Goal: Task Accomplishment & Management: Complete application form

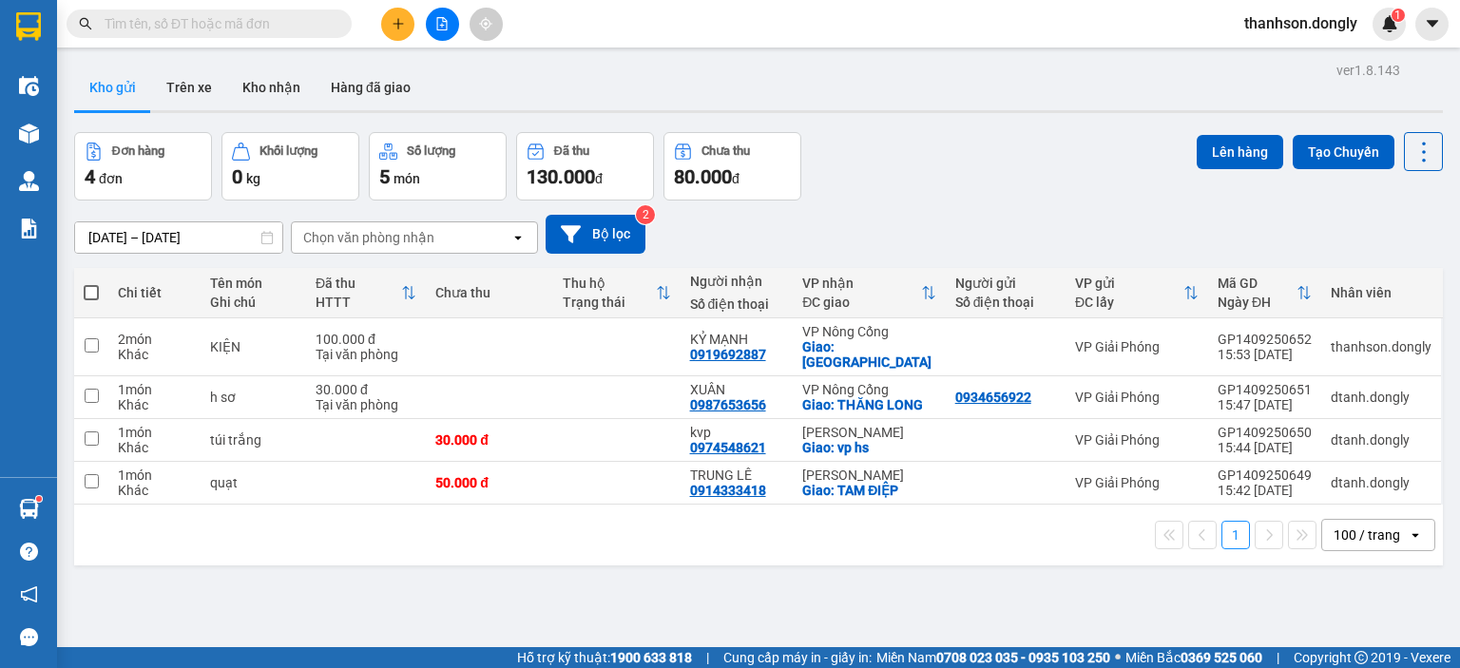
drag, startPoint x: 0, startPoint y: 0, endPoint x: 411, endPoint y: 18, distance: 411.1
click at [411, 18] on button at bounding box center [397, 24] width 33 height 33
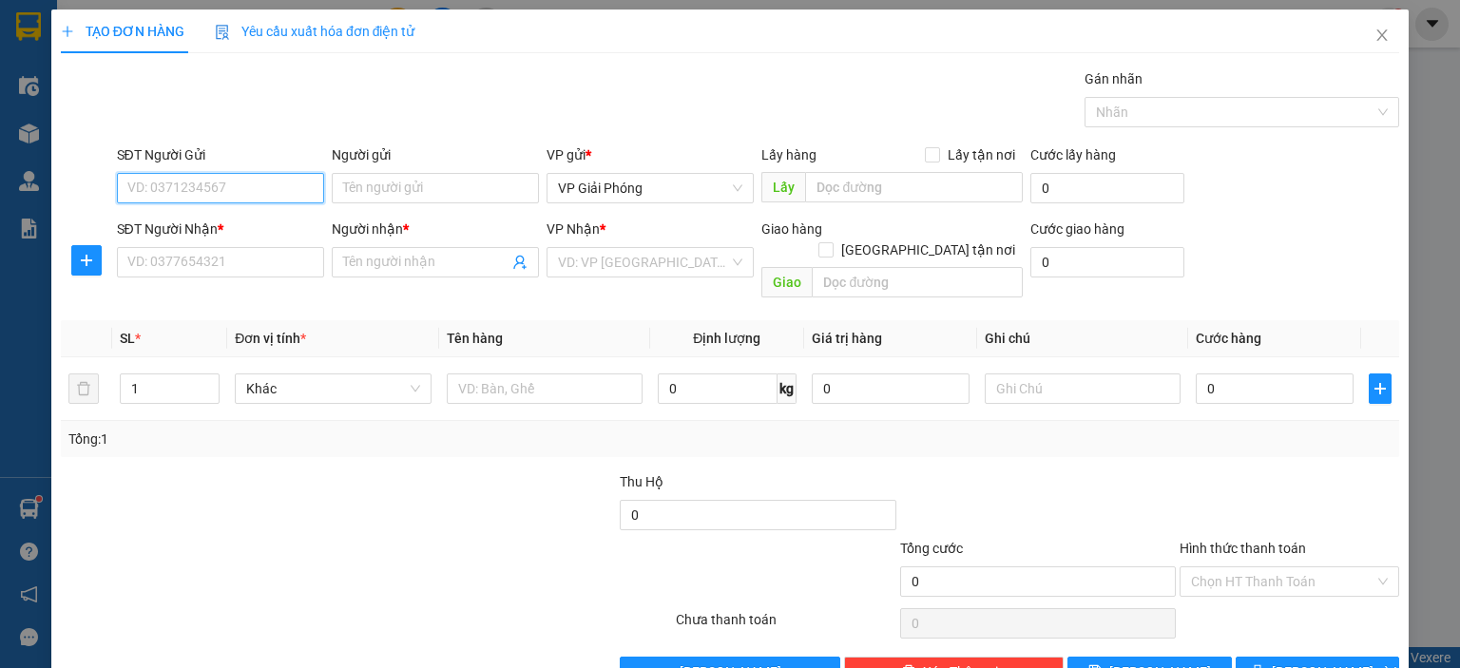
click at [253, 184] on input "SĐT Người Gửi" at bounding box center [220, 188] width 207 height 30
type input "0373748856"
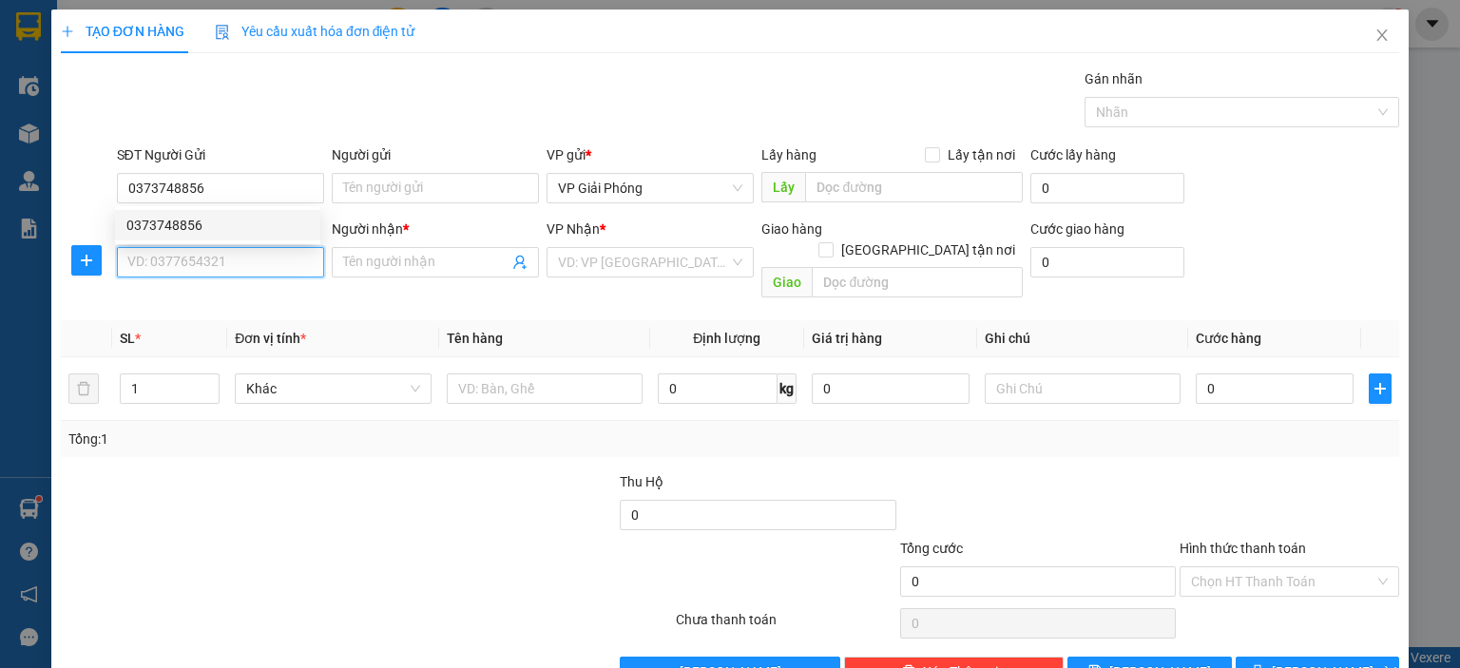
click at [205, 256] on input "SĐT Người Nhận *" at bounding box center [220, 262] width 207 height 30
type input "0985542832"
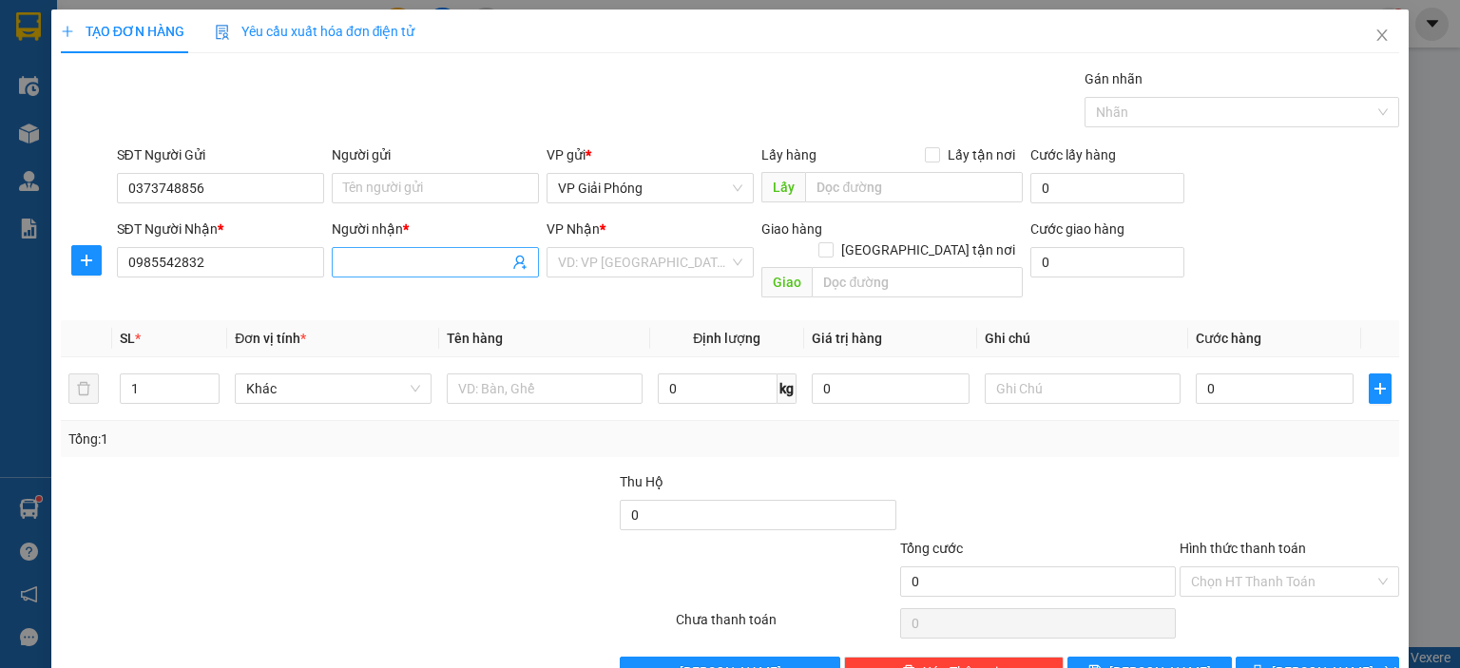
click at [363, 267] on input "Người nhận *" at bounding box center [425, 262] width 165 height 21
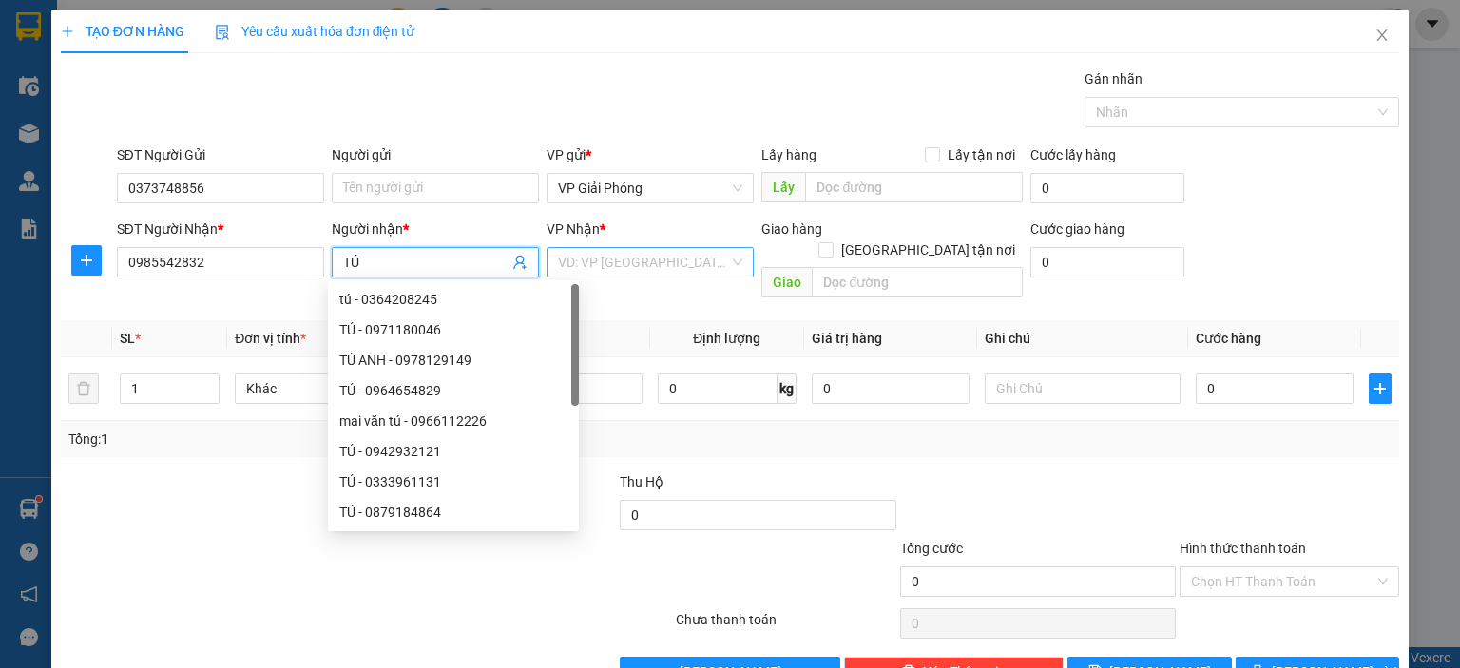
type input "TÚ"
click at [628, 268] on input "search" at bounding box center [643, 262] width 171 height 29
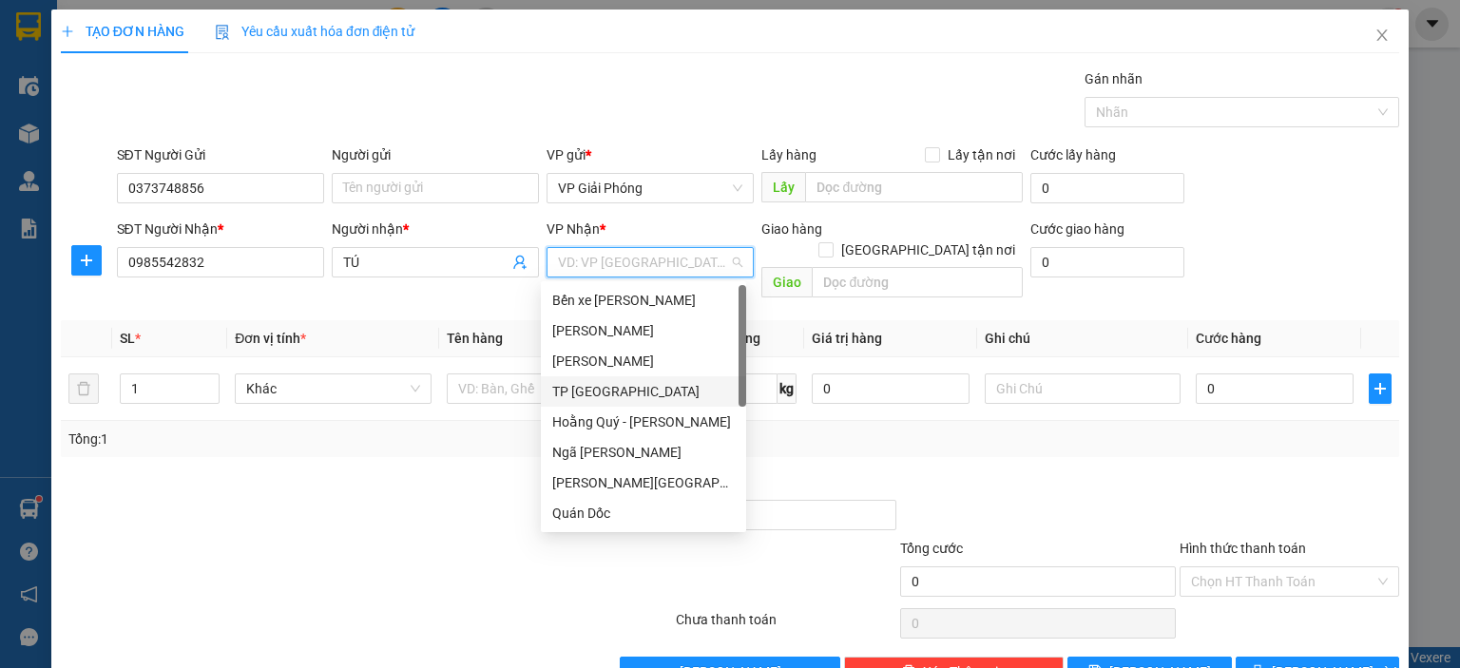
click at [623, 391] on div "TP [GEOGRAPHIC_DATA]" at bounding box center [643, 391] width 183 height 21
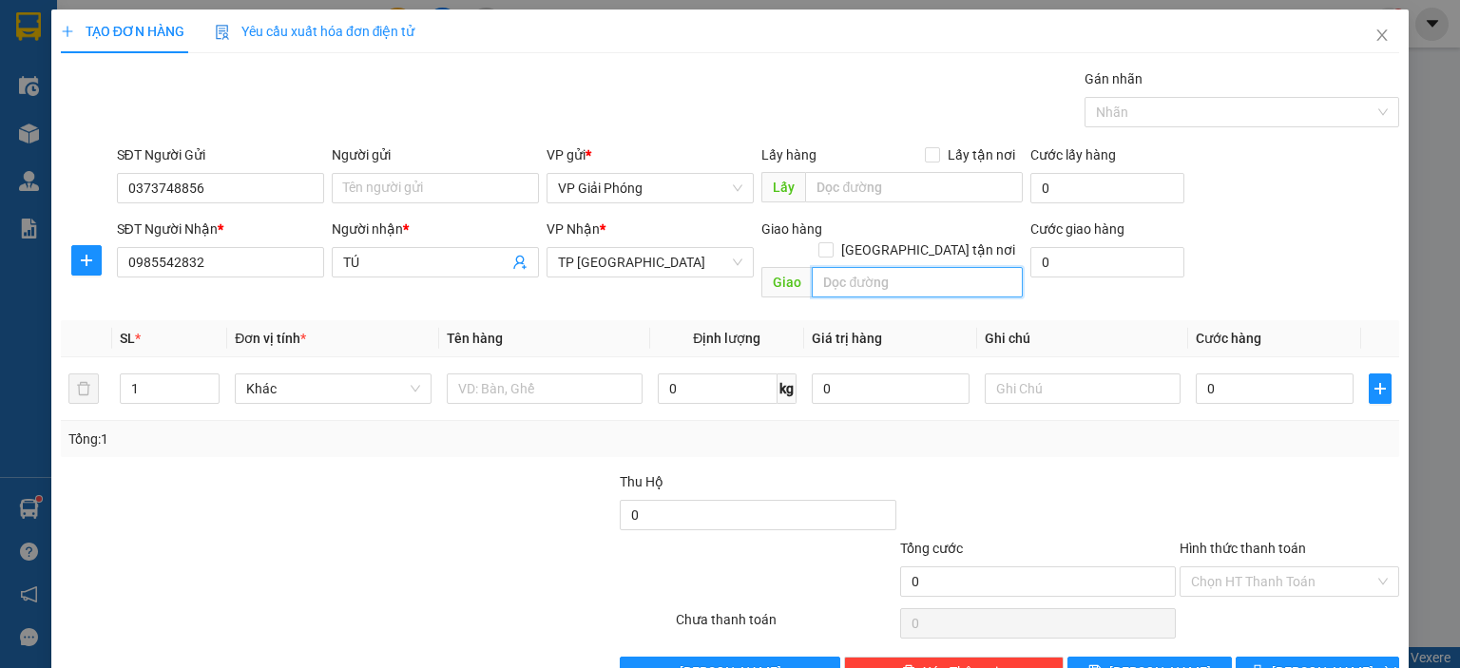
click at [858, 267] on input "text" at bounding box center [917, 282] width 211 height 30
type input "CẦU NGUYỆT VIÊN"
click at [909, 223] on div "Giao hàng [GEOGRAPHIC_DATA] tận nơi" at bounding box center [892, 229] width 261 height 21
click at [832, 242] on input "[GEOGRAPHIC_DATA] tận nơi" at bounding box center [825, 248] width 13 height 13
checkbox input "true"
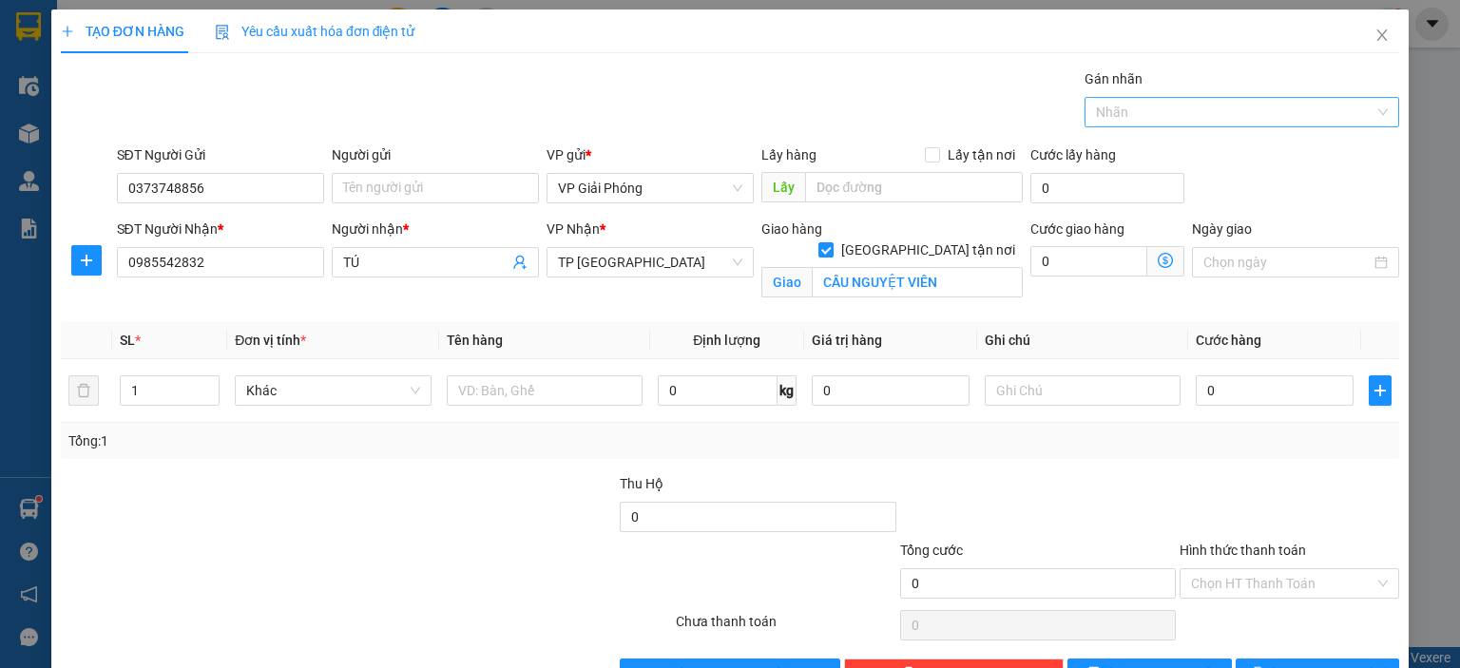
click at [1126, 105] on div at bounding box center [1233, 112] width 286 height 23
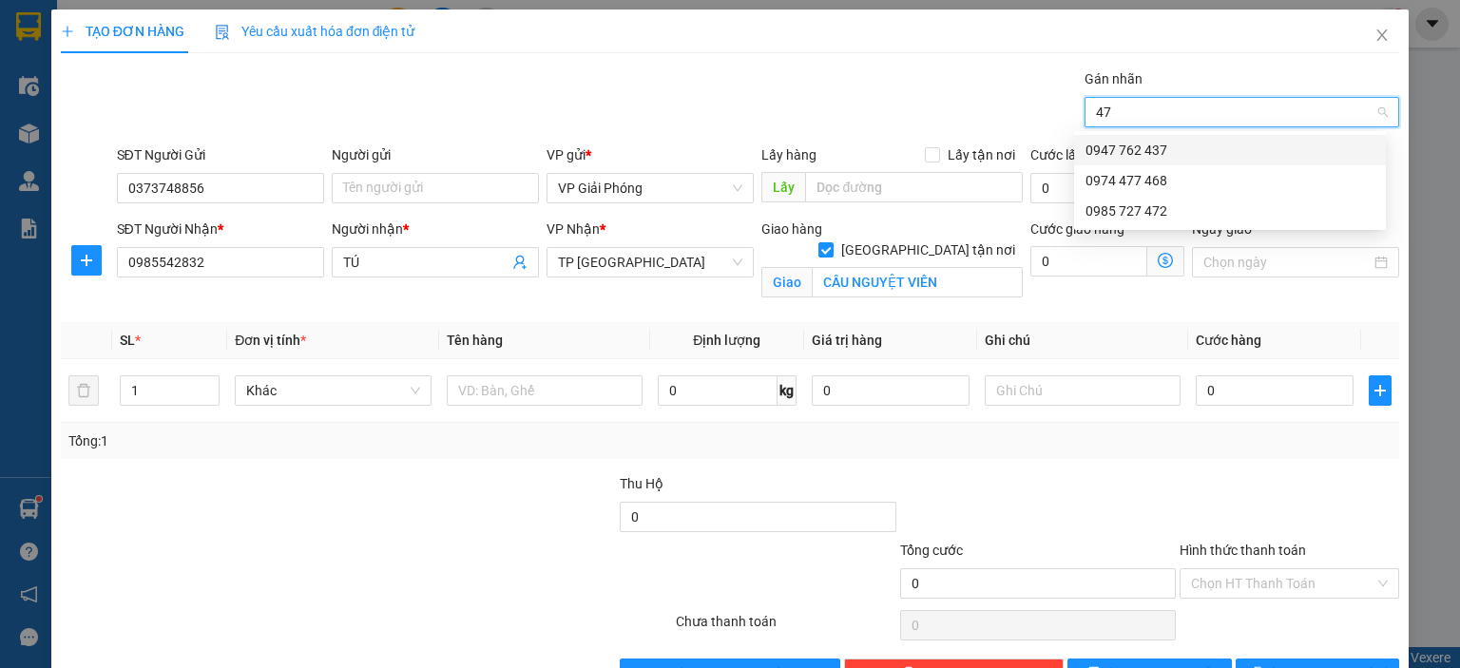
type input "472"
click at [1145, 142] on div "0985 727 472" at bounding box center [1230, 150] width 289 height 21
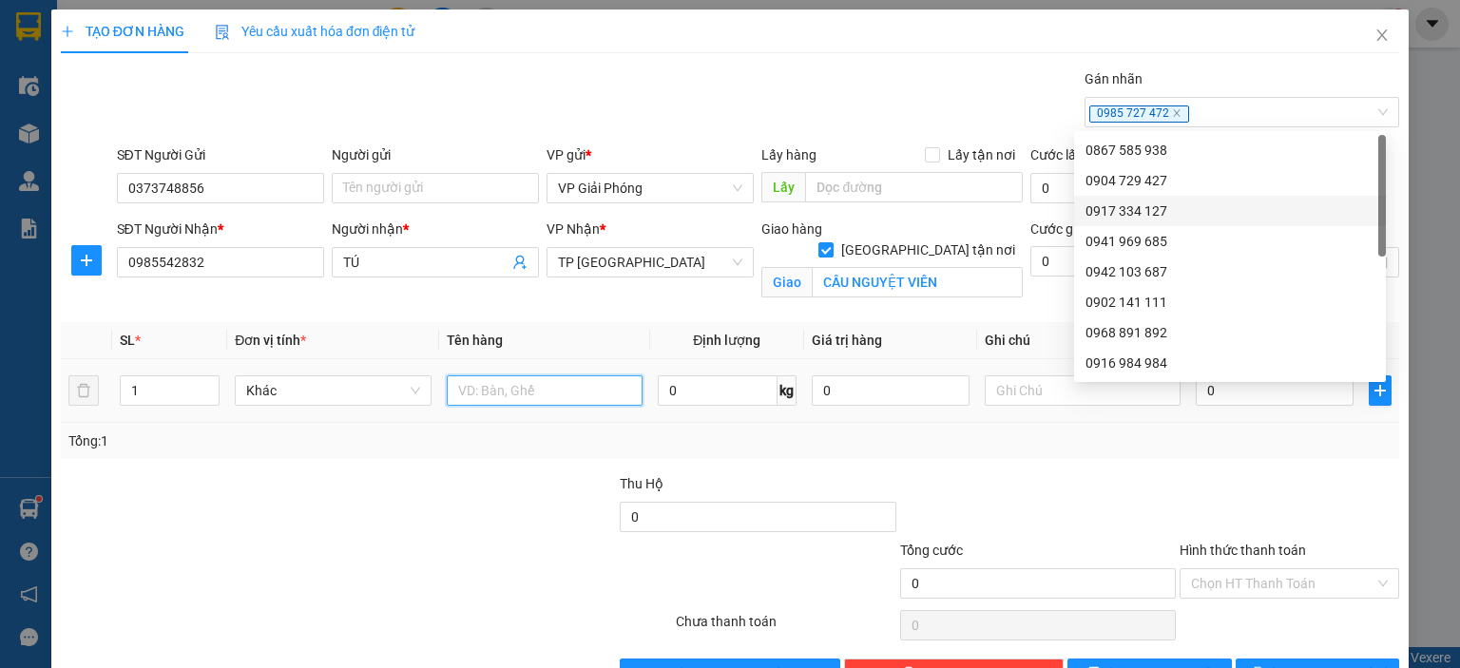
click at [493, 398] on input "text" at bounding box center [545, 391] width 196 height 30
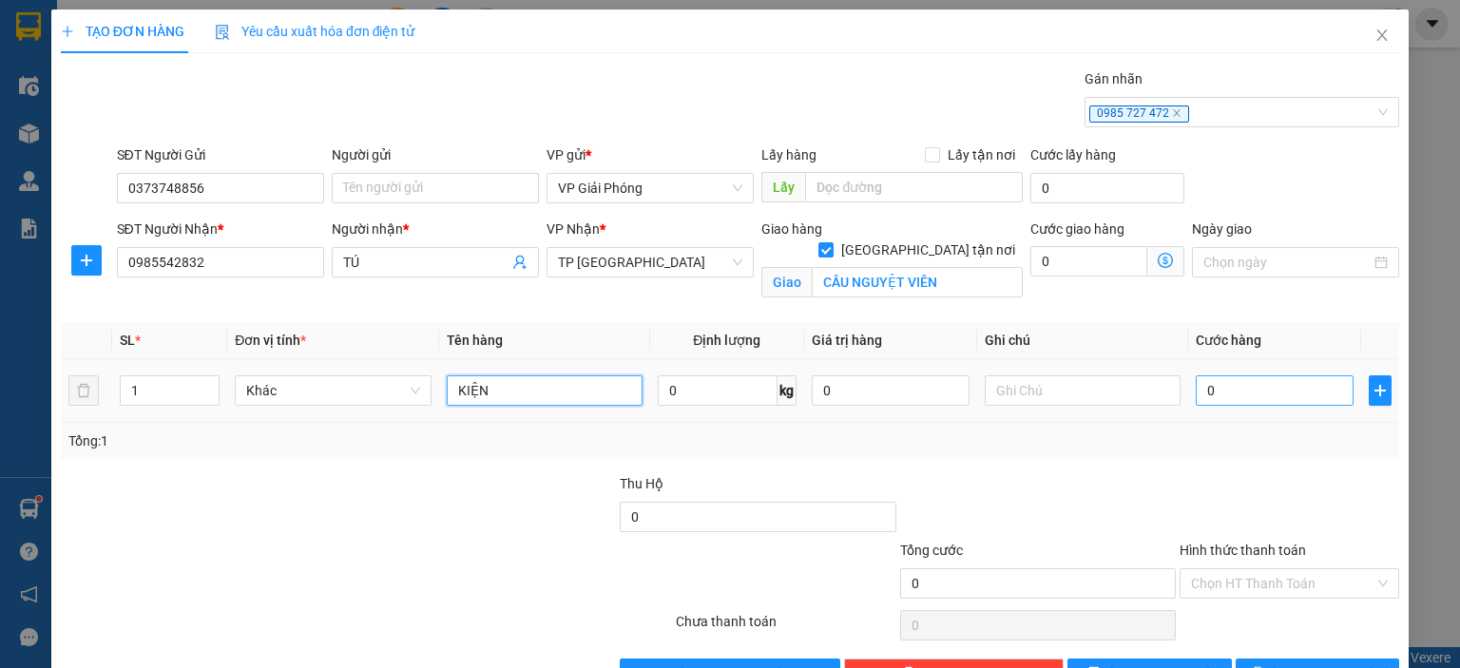
type input "KIỆN"
click at [1253, 385] on input "0" at bounding box center [1275, 391] width 158 height 30
type input "4"
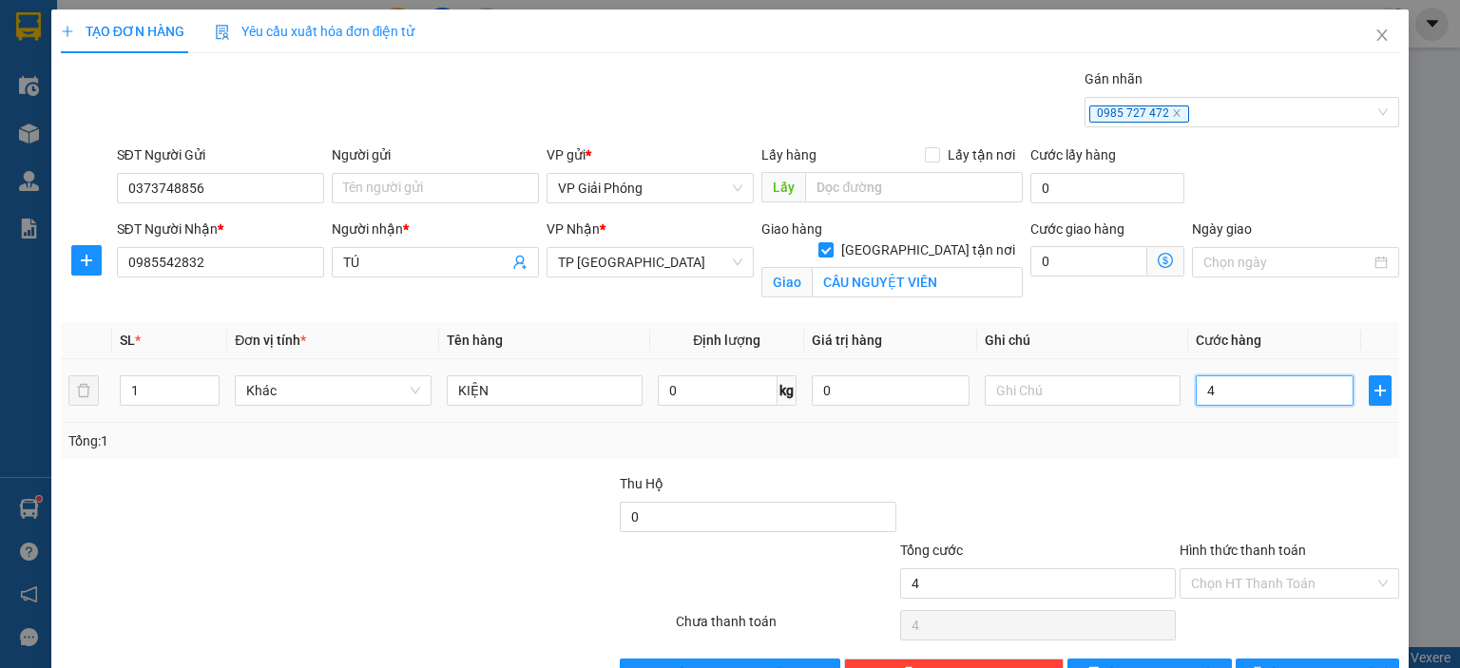
type input "0"
type input "05"
type input "5"
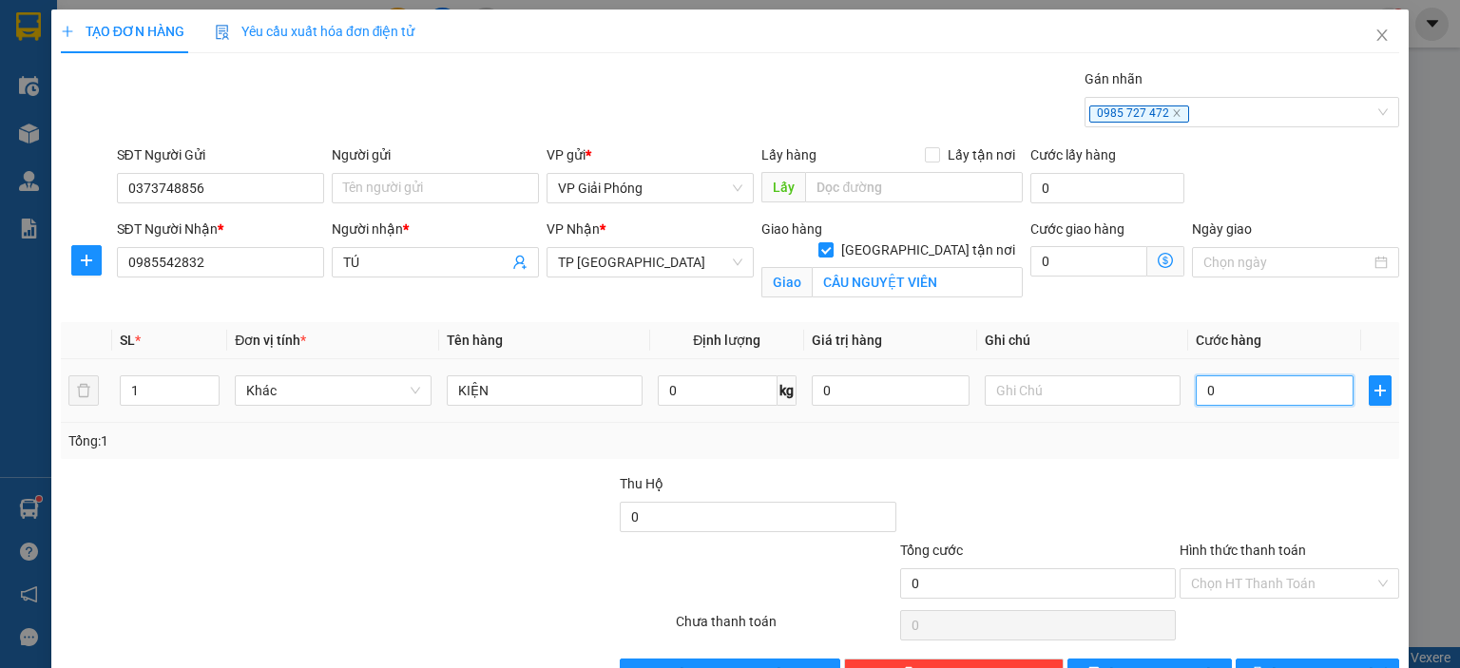
type input "5"
type input "050"
type input "50"
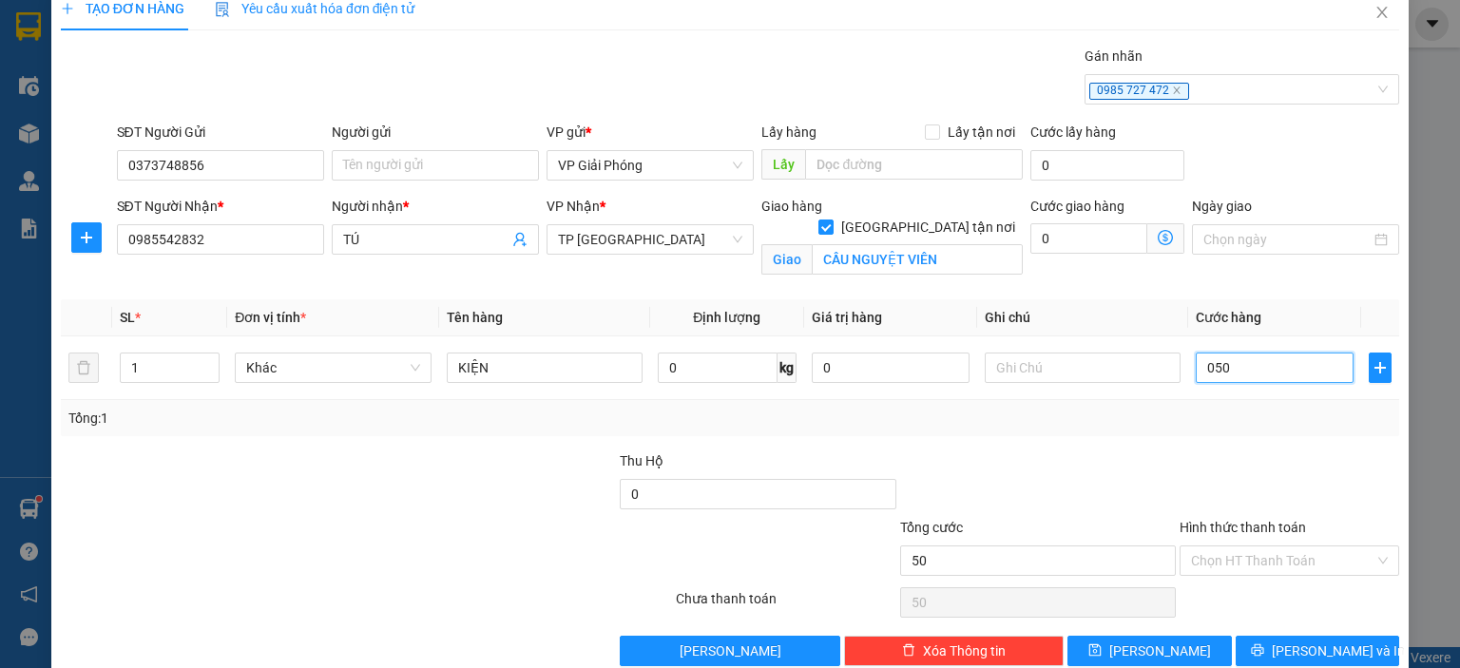
scroll to position [55, 0]
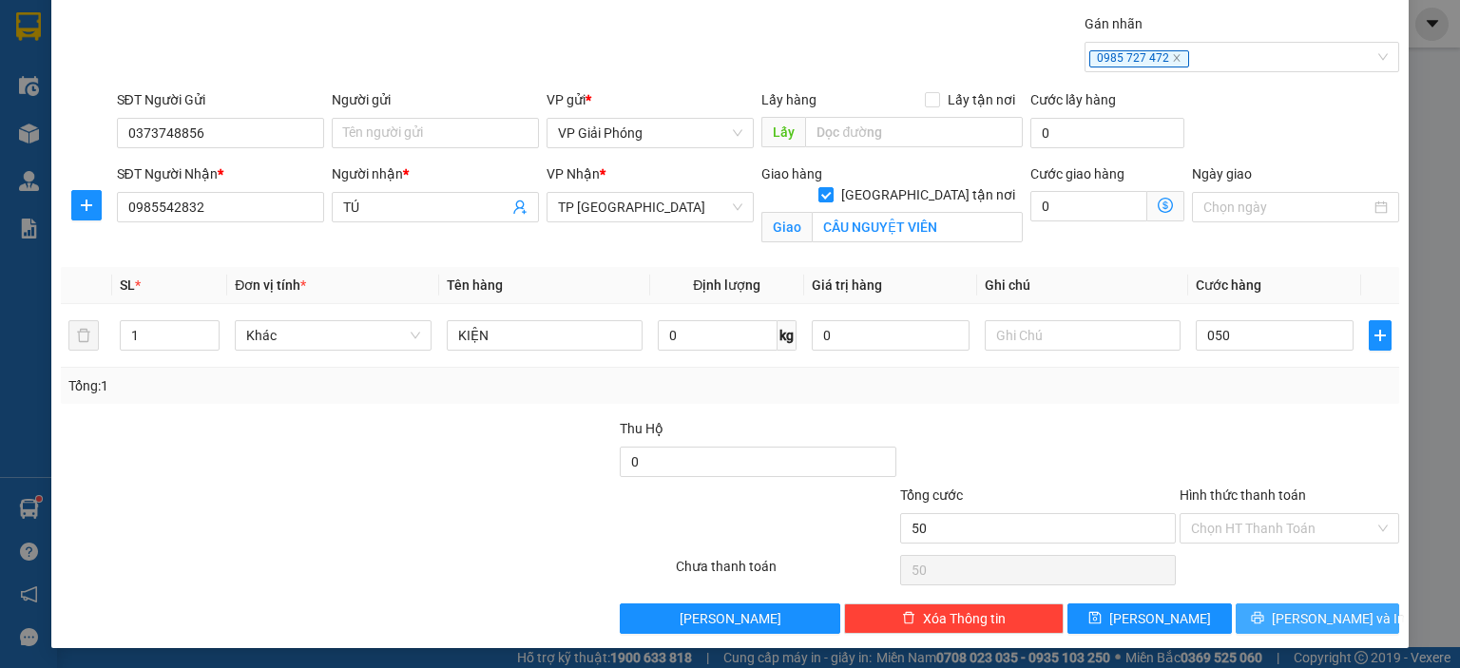
type input "50.000"
click at [1316, 624] on span "[PERSON_NAME] và In" at bounding box center [1338, 618] width 133 height 21
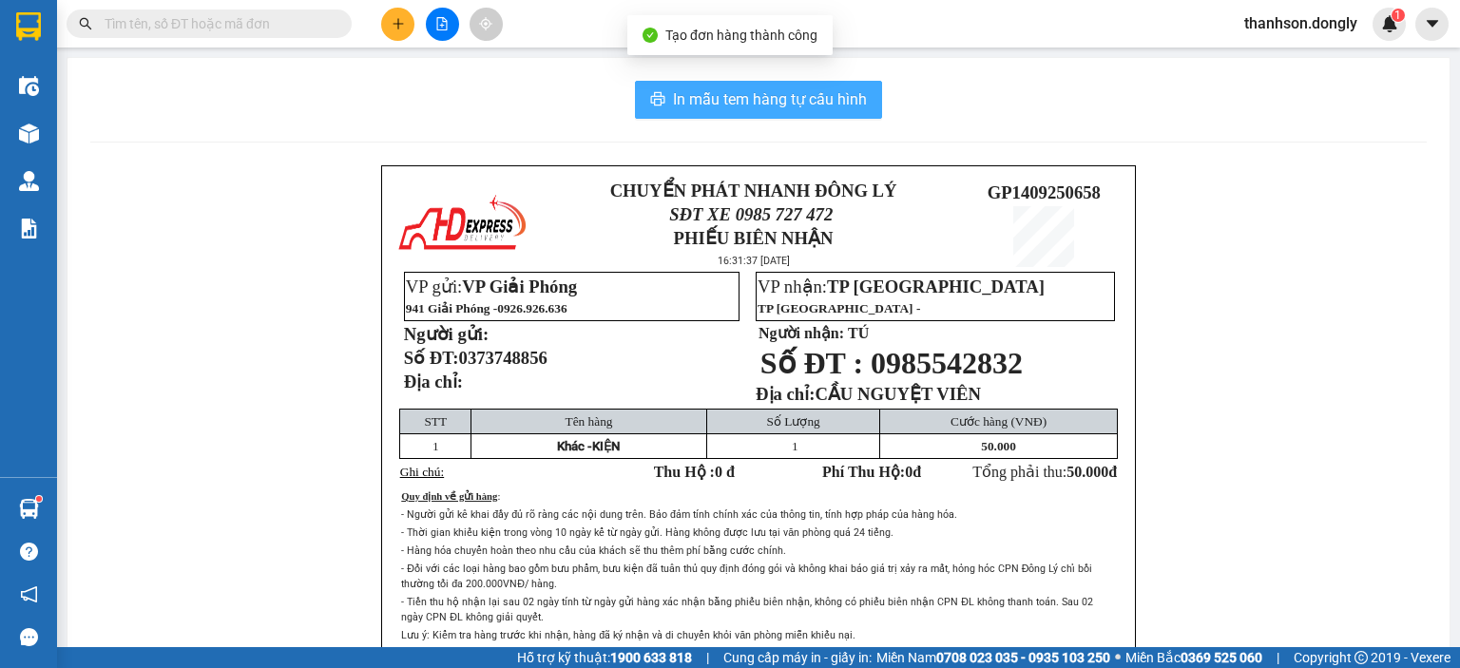
click at [705, 101] on span "In mẫu tem hàng tự cấu hình" at bounding box center [770, 99] width 194 height 24
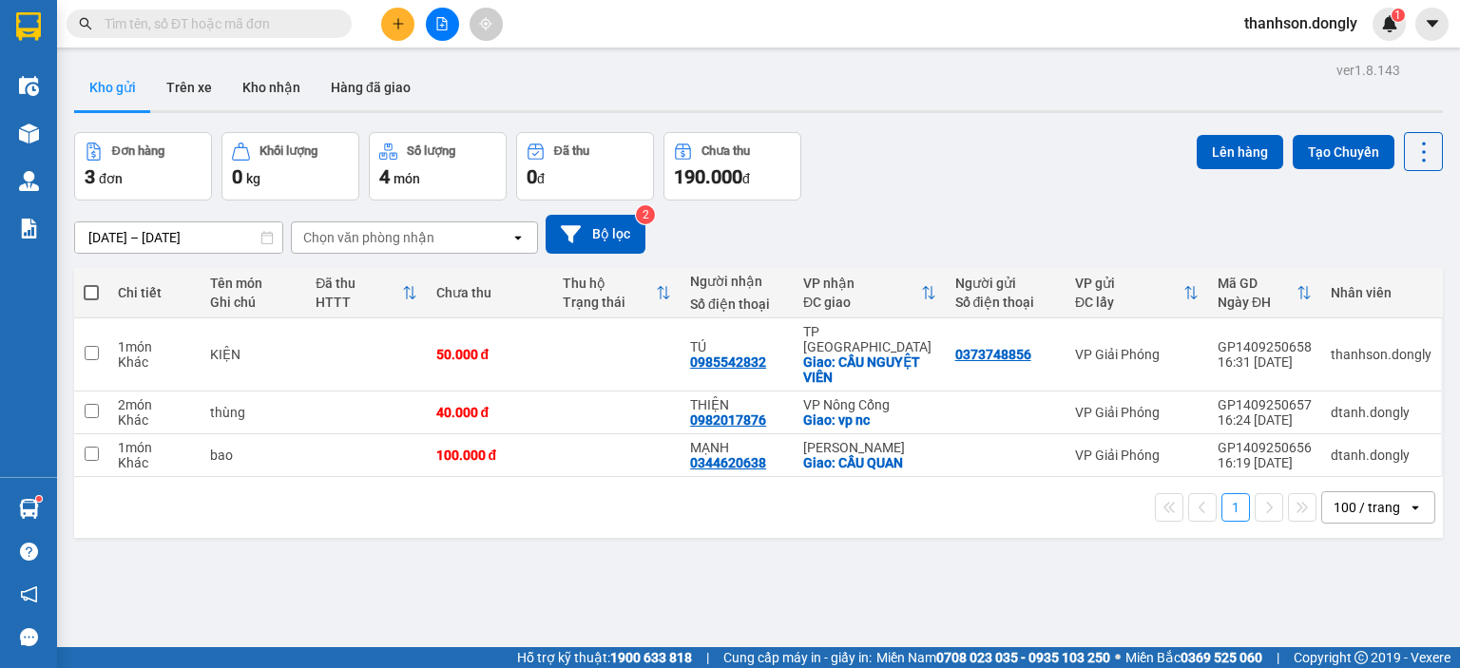
drag, startPoint x: 956, startPoint y: 280, endPoint x: 1207, endPoint y: 484, distance: 323.1
click at [1207, 484] on div "ver 1.8.143 Kho gửi Trên xe Kho nhận Hàng đã giao Đơn hàng 3 đơn Khối lượng 0 k…" at bounding box center [759, 391] width 1384 height 668
click at [407, 27] on button at bounding box center [397, 24] width 33 height 33
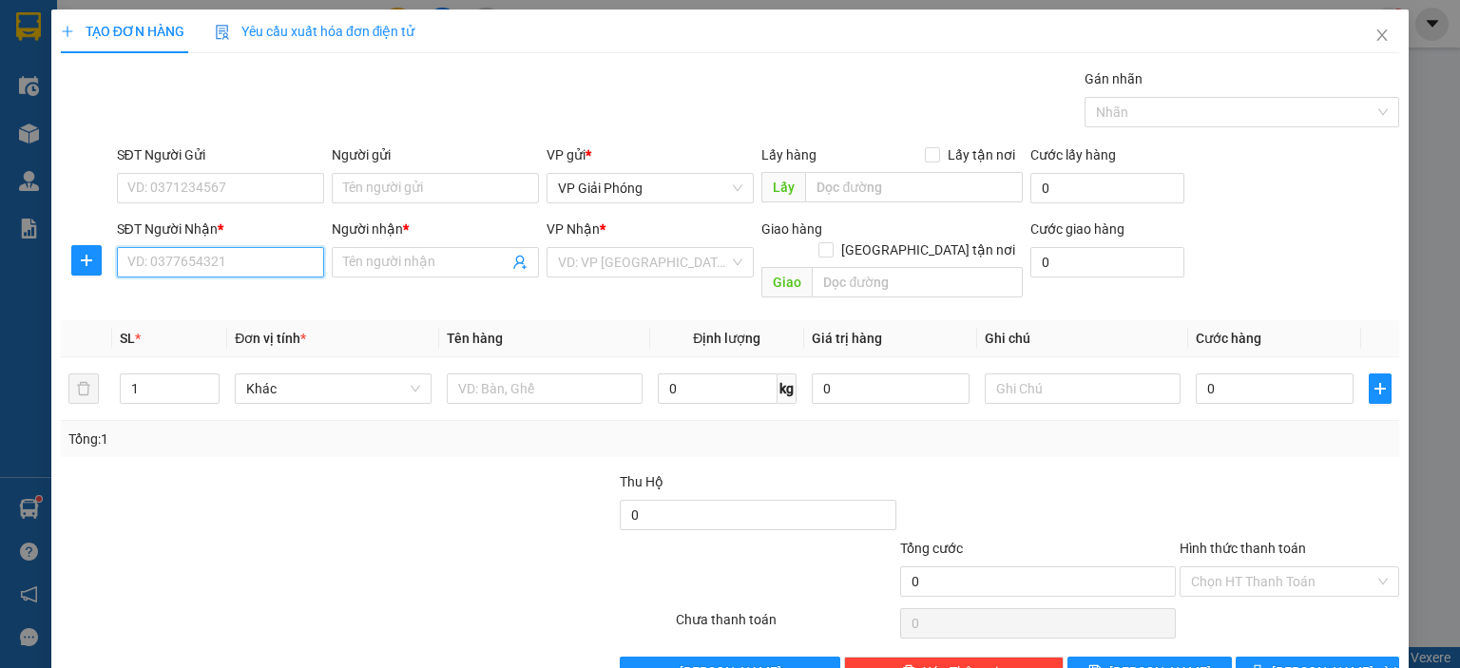
click at [244, 259] on input "SĐT Người Nhận *" at bounding box center [220, 262] width 207 height 30
click at [197, 184] on input "SĐT Người Gửi" at bounding box center [220, 188] width 207 height 30
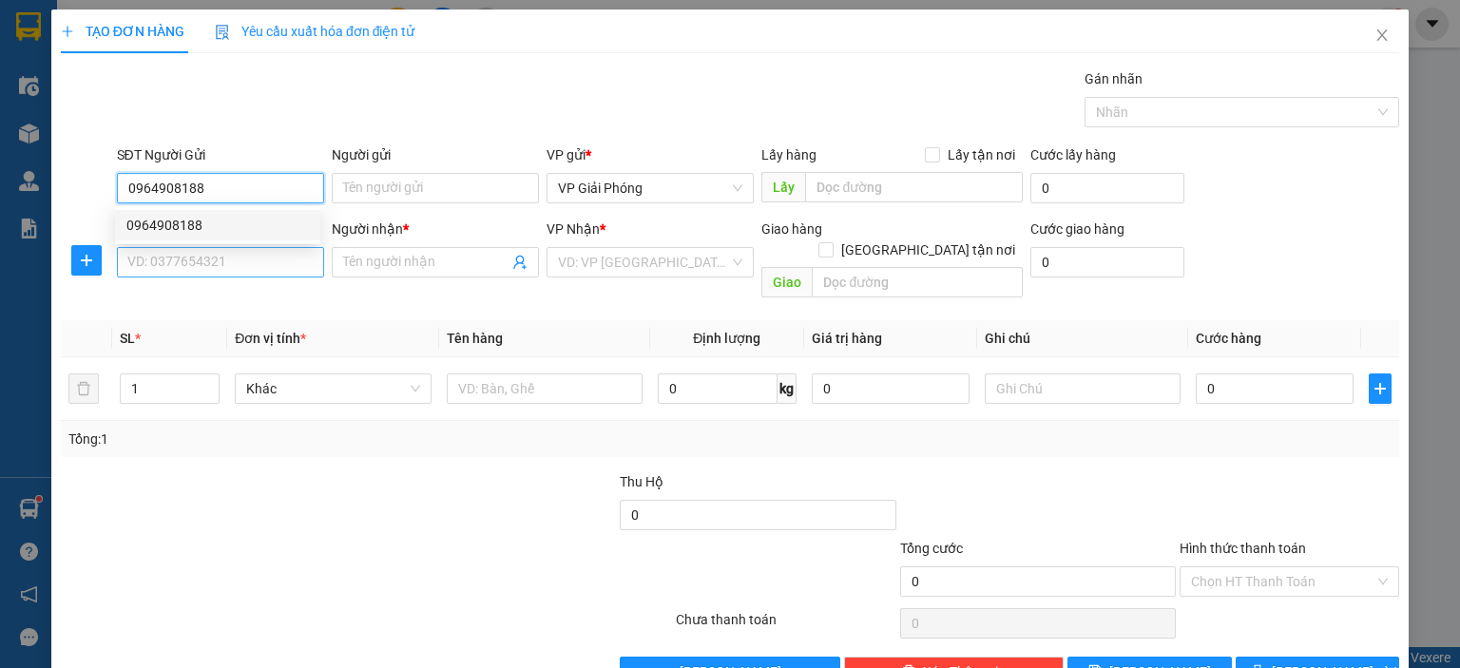
type input "0964908188"
click at [223, 272] on input "SĐT Người Nhận *" at bounding box center [220, 262] width 207 height 30
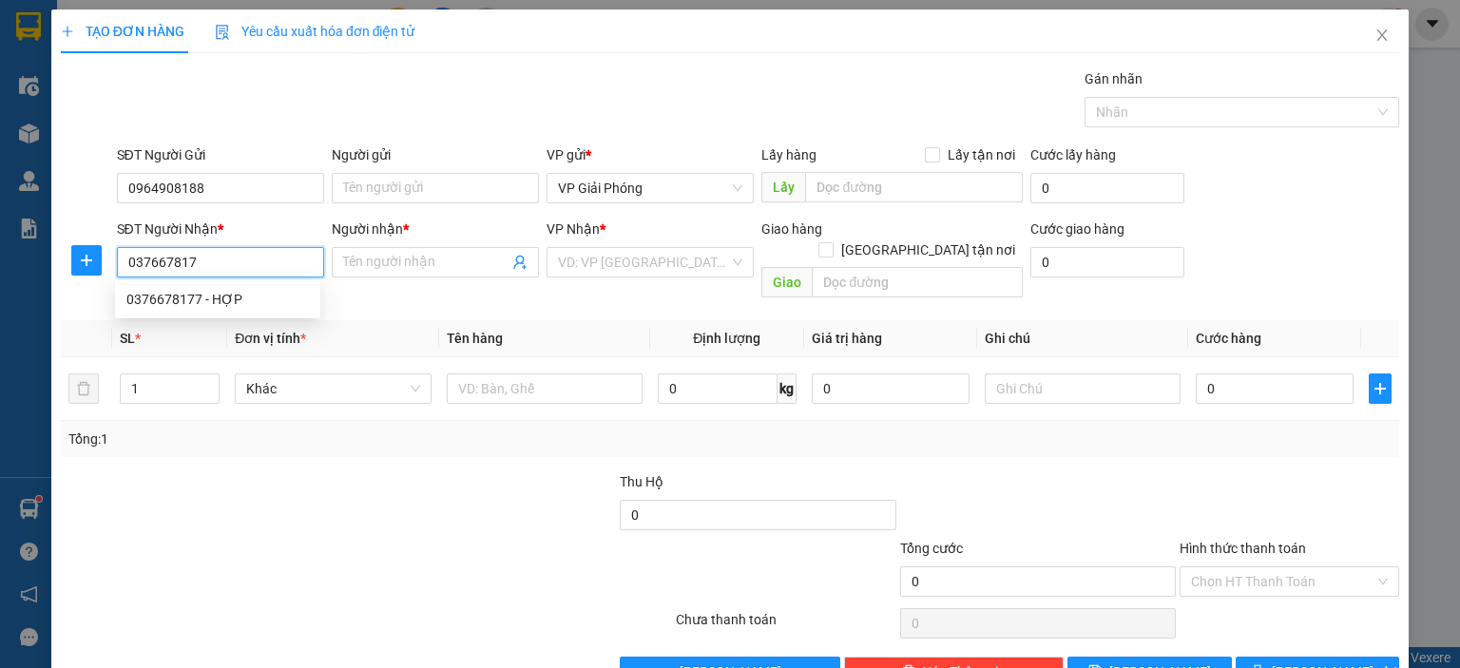
type input "0376678177"
click at [225, 298] on div "0376678177 - HỢP" at bounding box center [217, 299] width 183 height 21
type input "HỢP"
checkbox input "true"
type input "NHƯ [PERSON_NAME]"
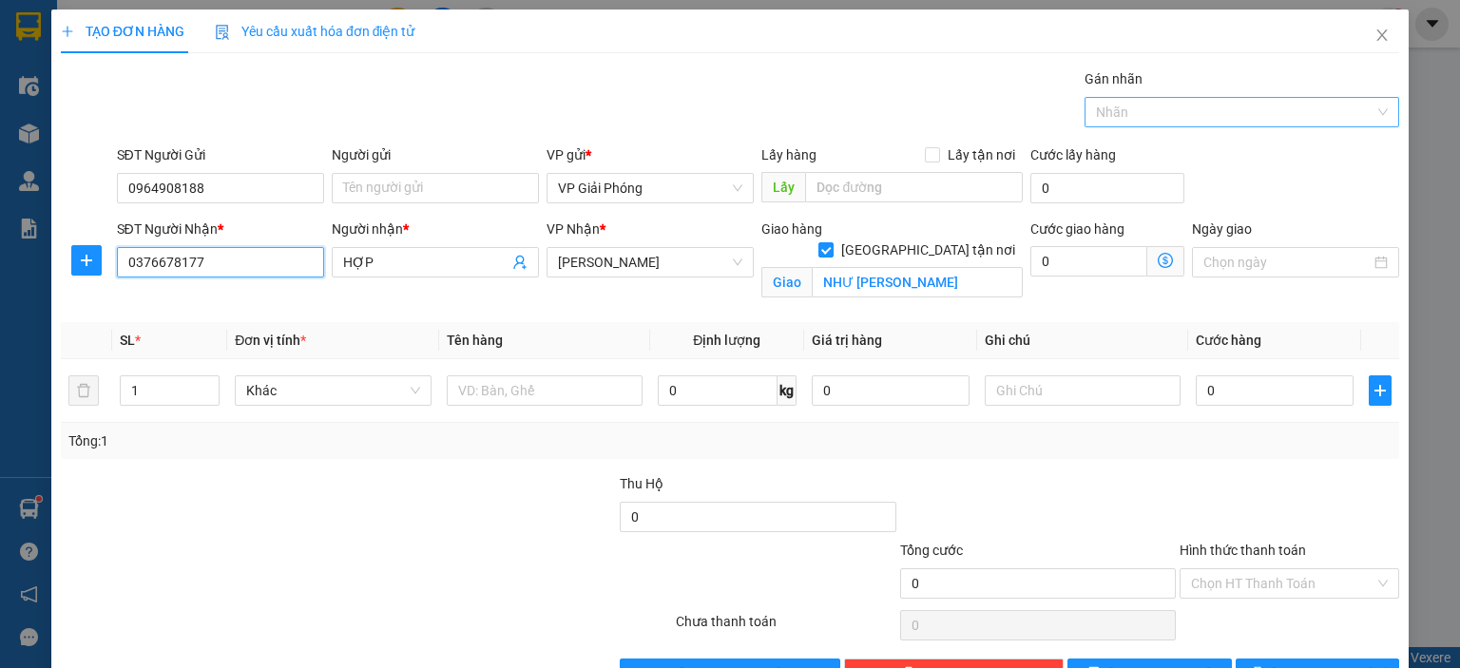
click at [1235, 106] on div at bounding box center [1233, 112] width 286 height 23
type input "0376678177"
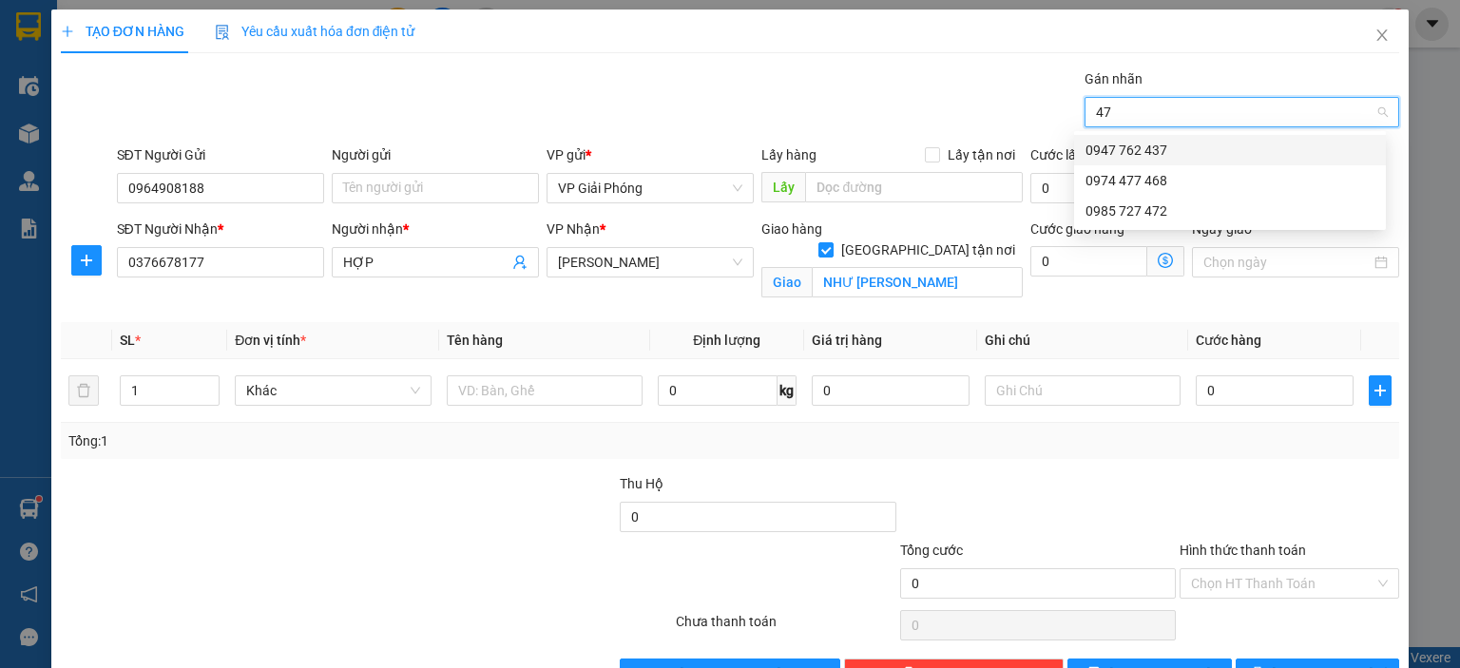
type input "472"
click at [1221, 153] on div "0985 727 472" at bounding box center [1230, 150] width 289 height 21
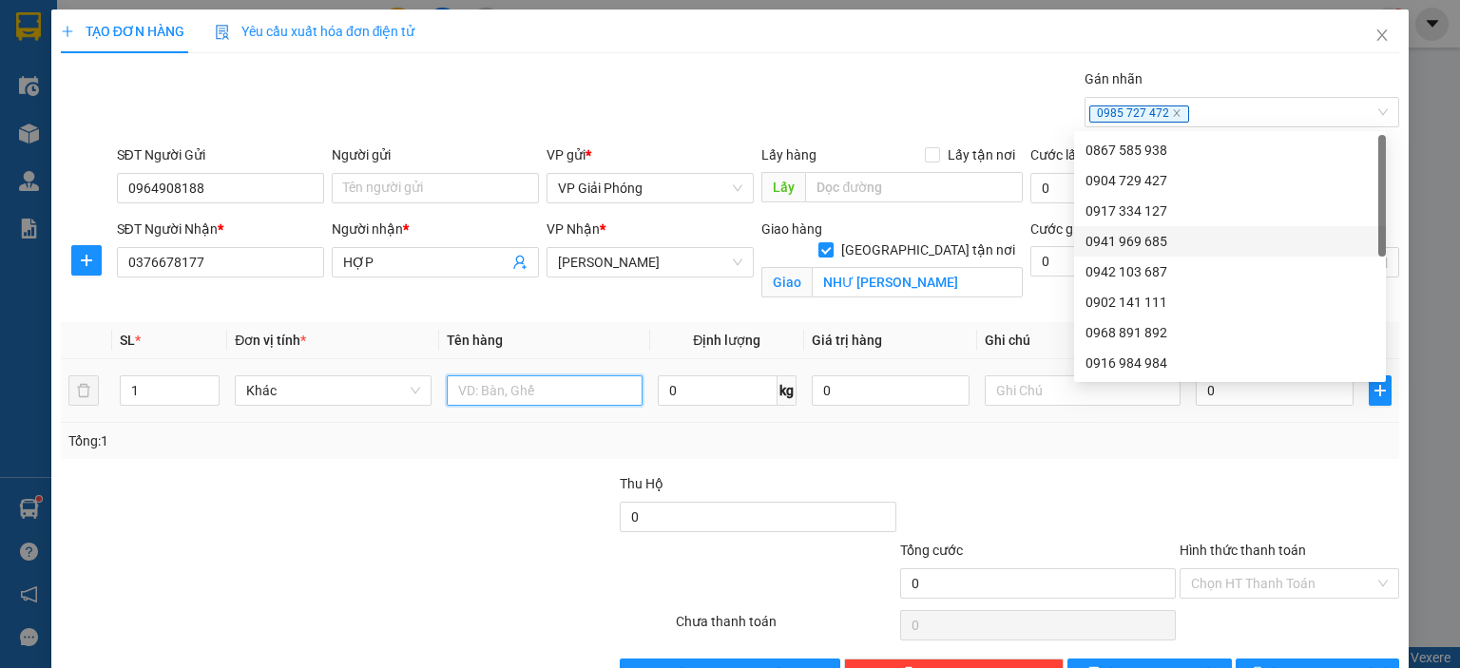
click at [484, 393] on input "text" at bounding box center [545, 391] width 196 height 30
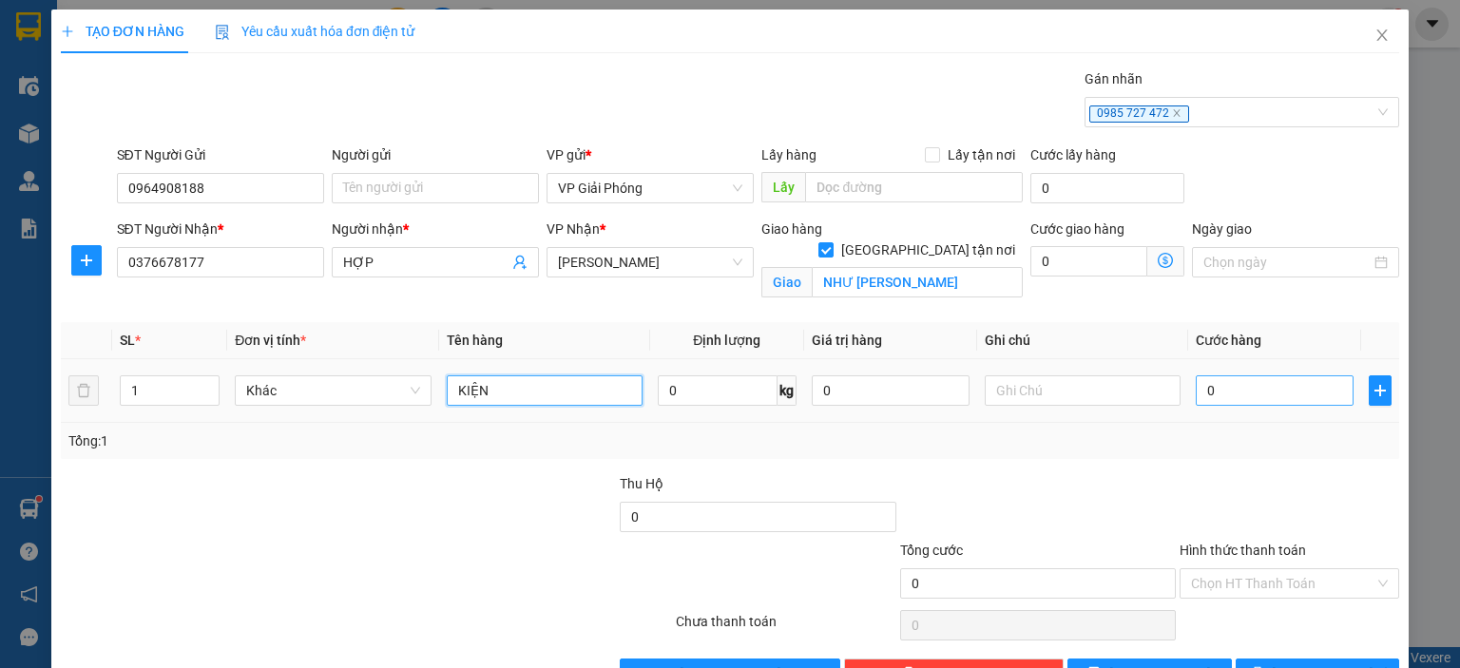
type input "KIỆN"
click at [1208, 398] on input "0" at bounding box center [1275, 391] width 158 height 30
type input "5"
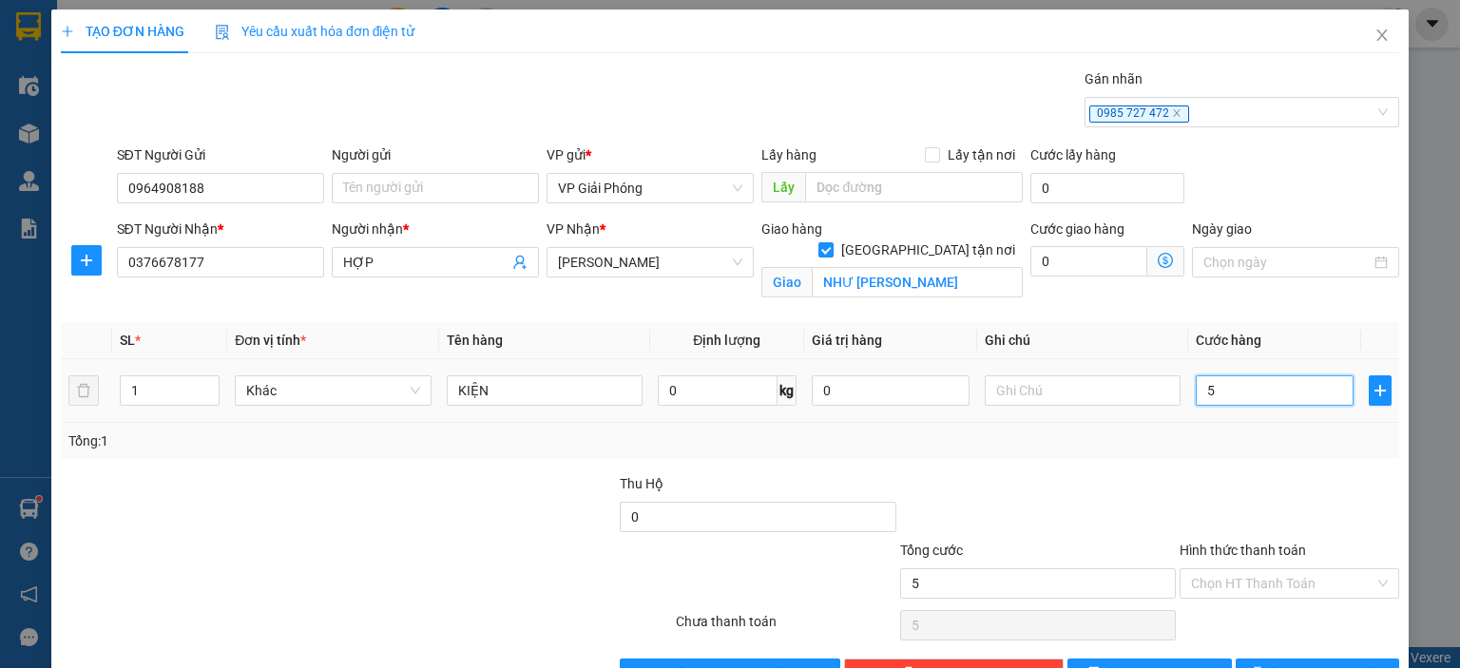
type input "50"
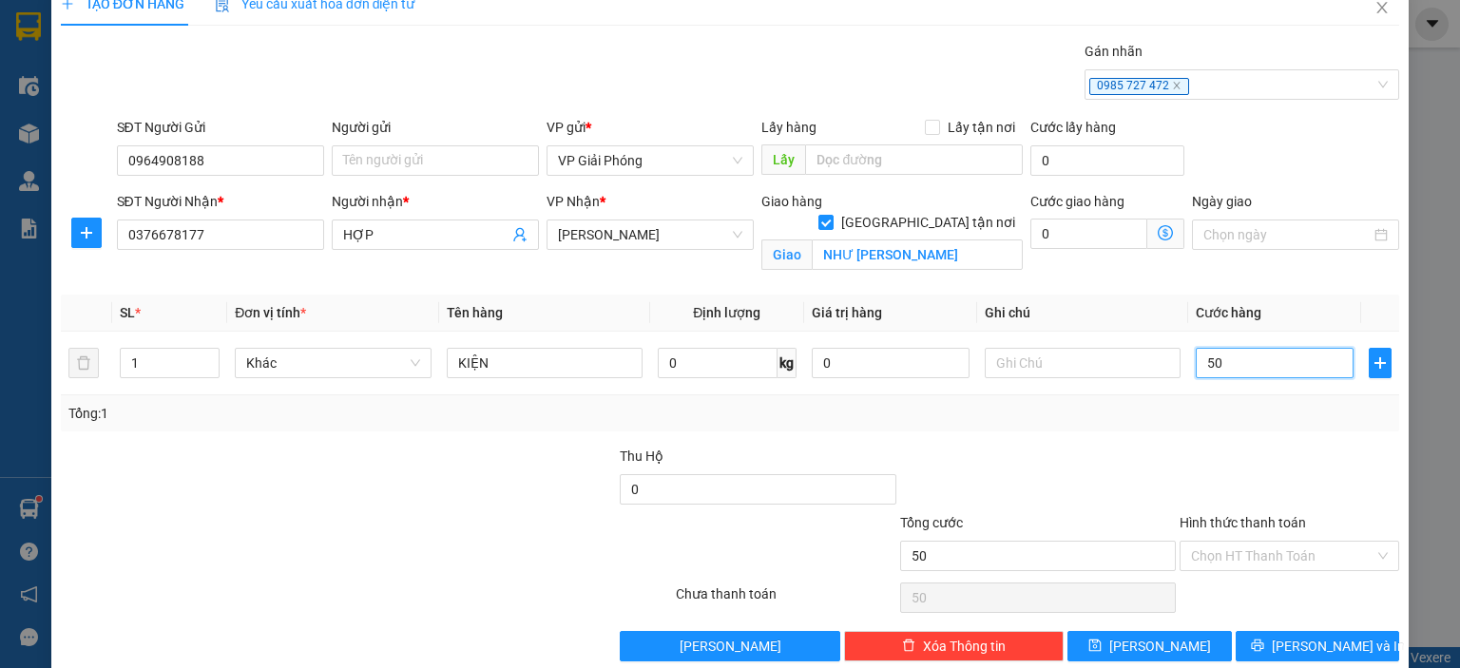
scroll to position [55, 0]
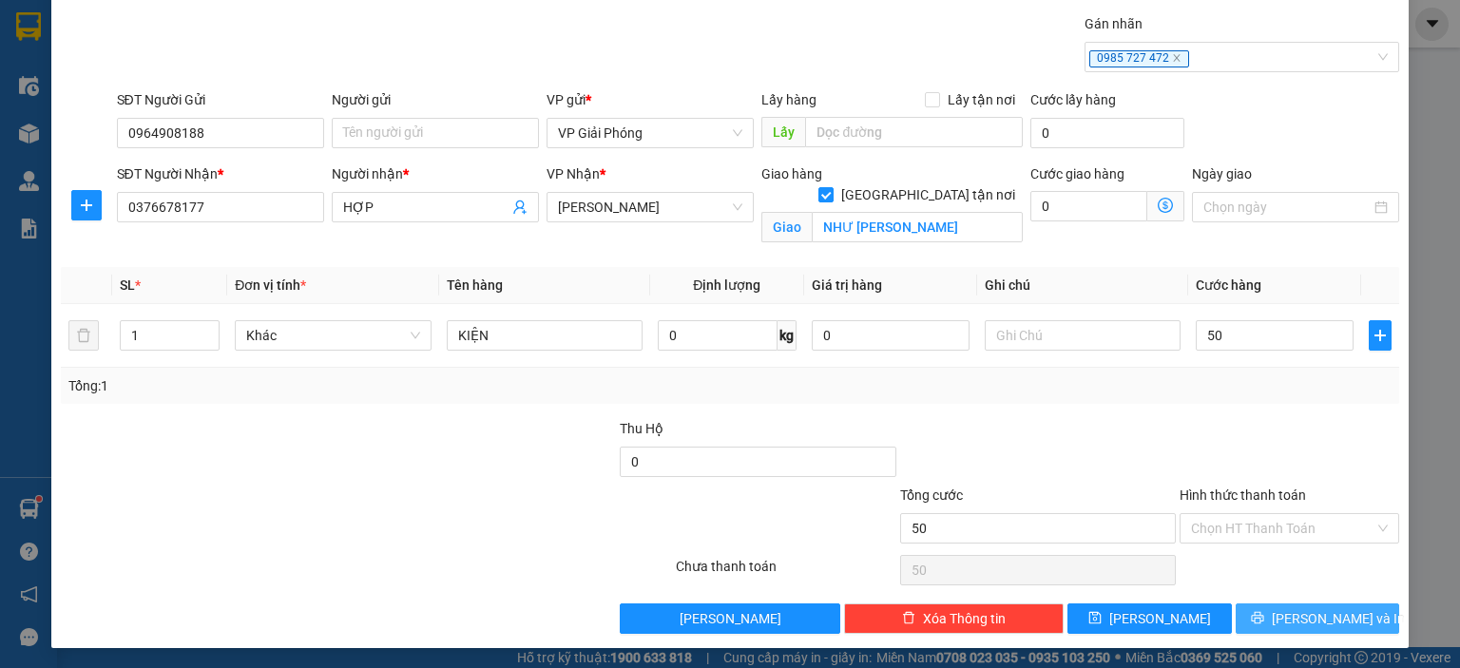
type input "50.000"
click at [1298, 611] on span "[PERSON_NAME] và In" at bounding box center [1338, 618] width 133 height 21
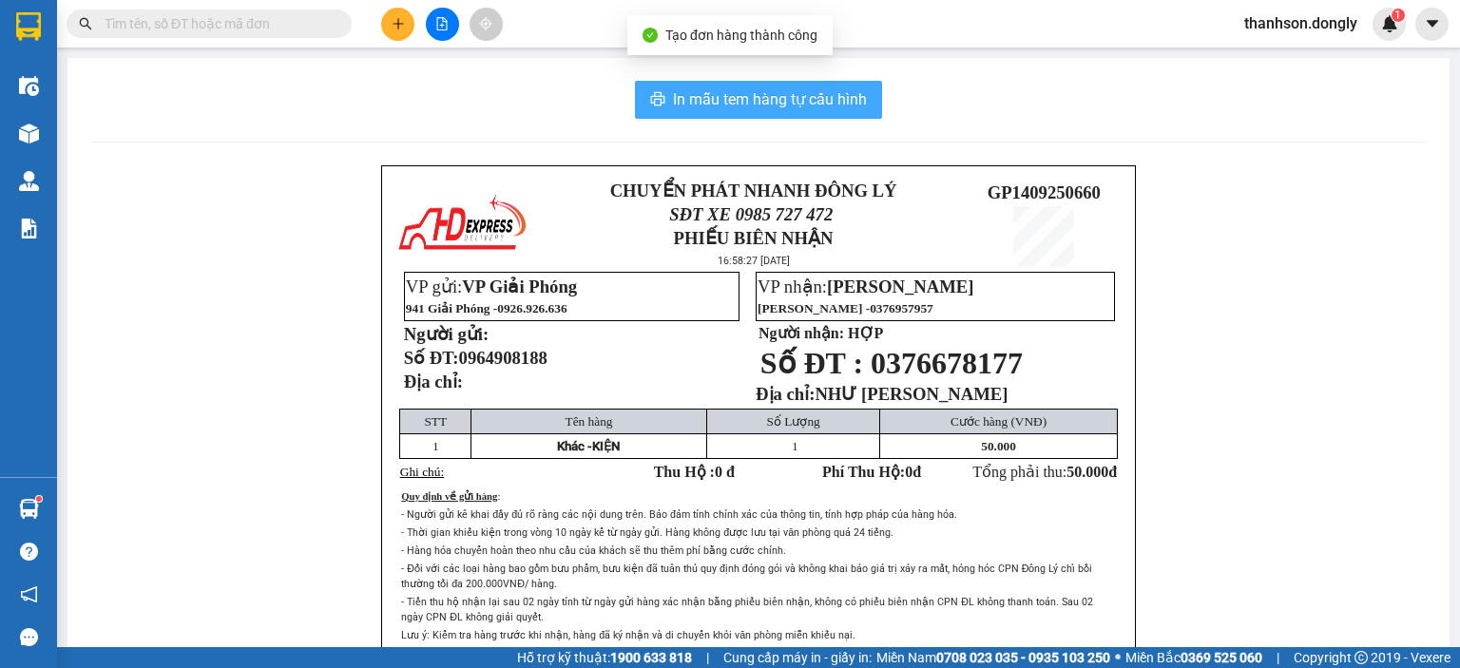
click at [843, 106] on span "In mẫu tem hàng tự cấu hình" at bounding box center [770, 99] width 194 height 24
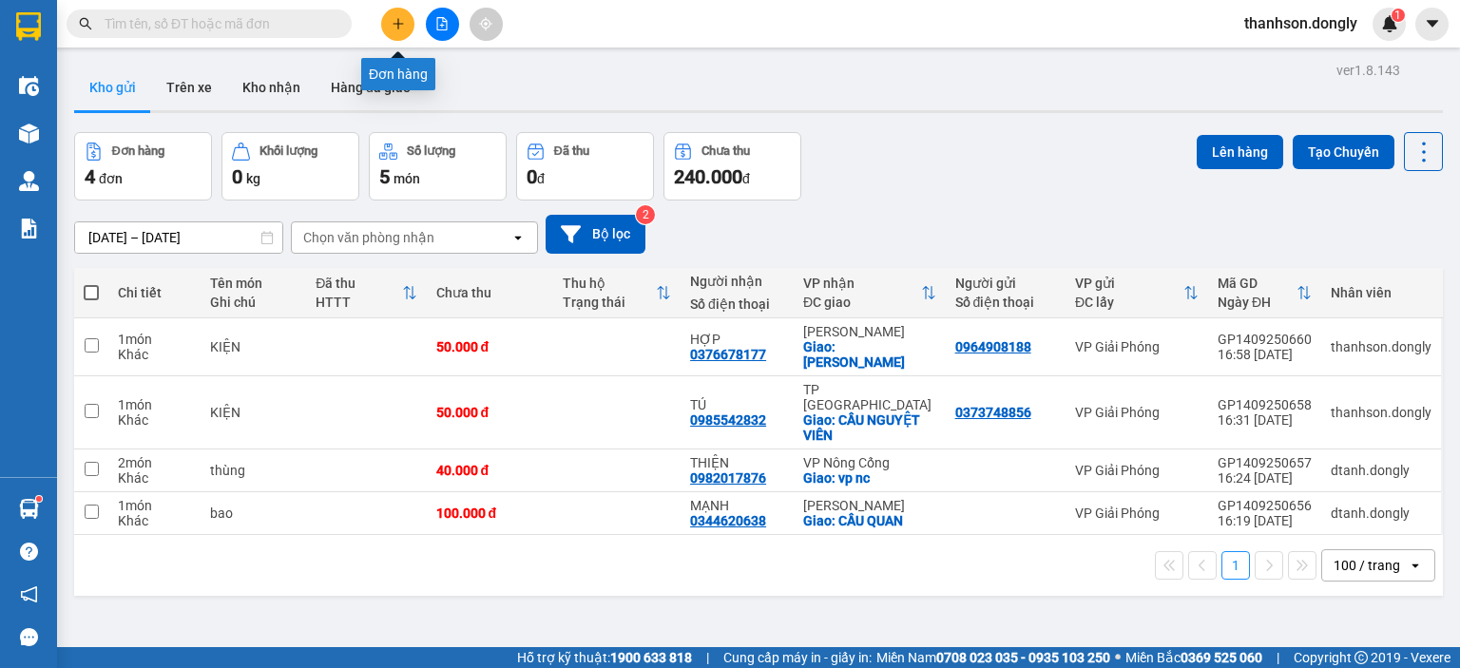
click at [393, 28] on icon "plus" at bounding box center [398, 23] width 13 height 13
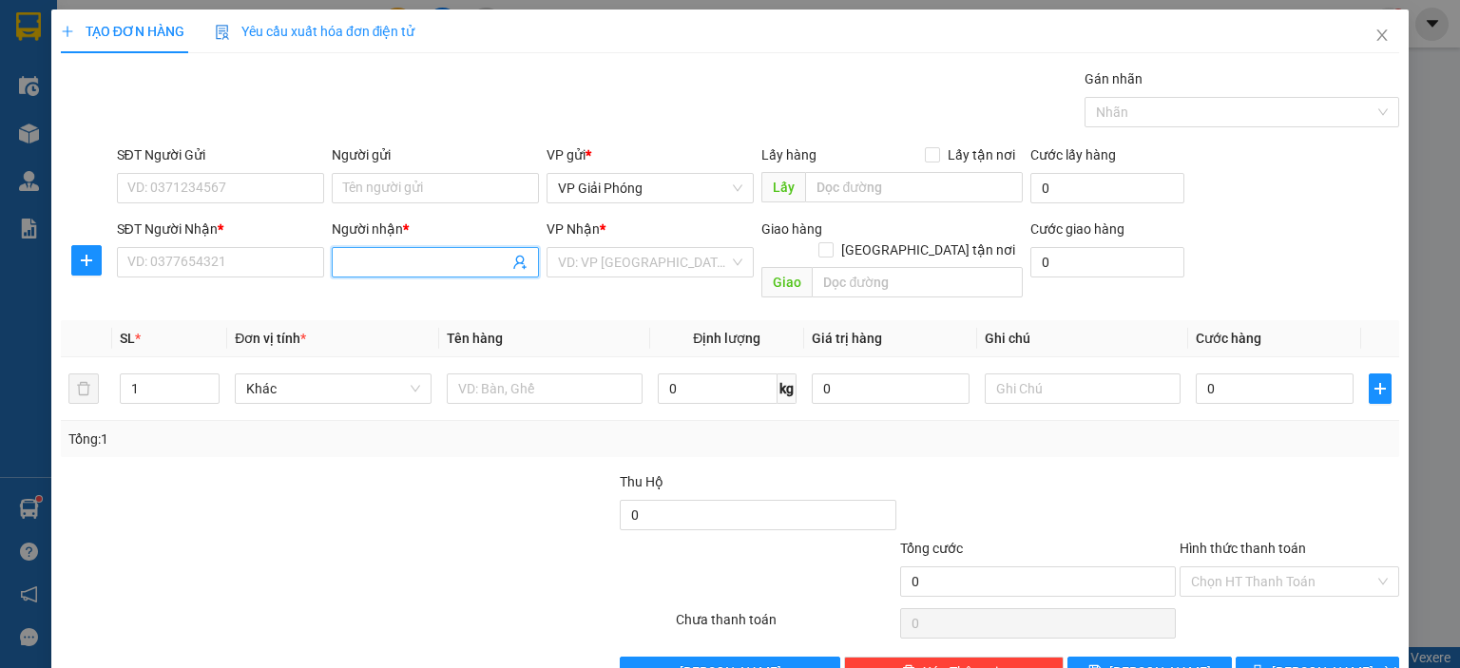
click at [389, 262] on input "Người nhận *" at bounding box center [425, 262] width 165 height 21
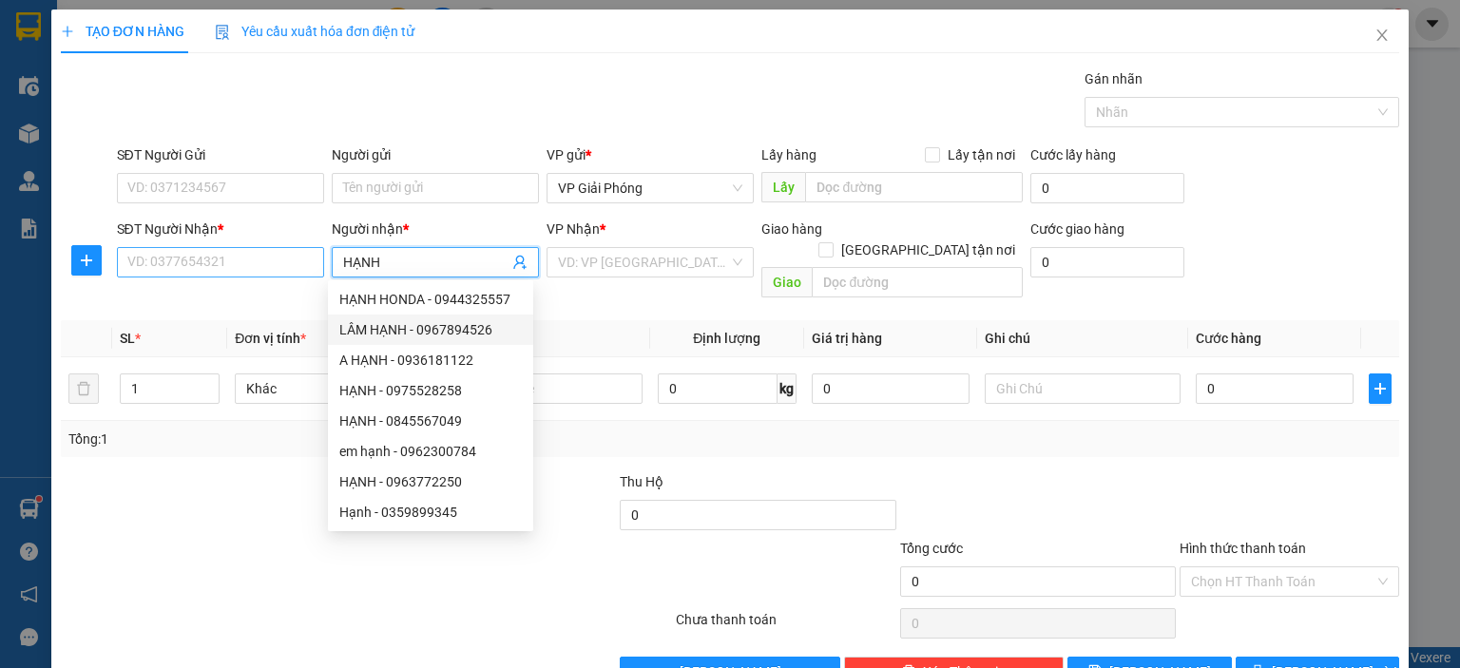
type input "HẠNH"
click at [276, 269] on input "SĐT Người Nhận *" at bounding box center [220, 262] width 207 height 30
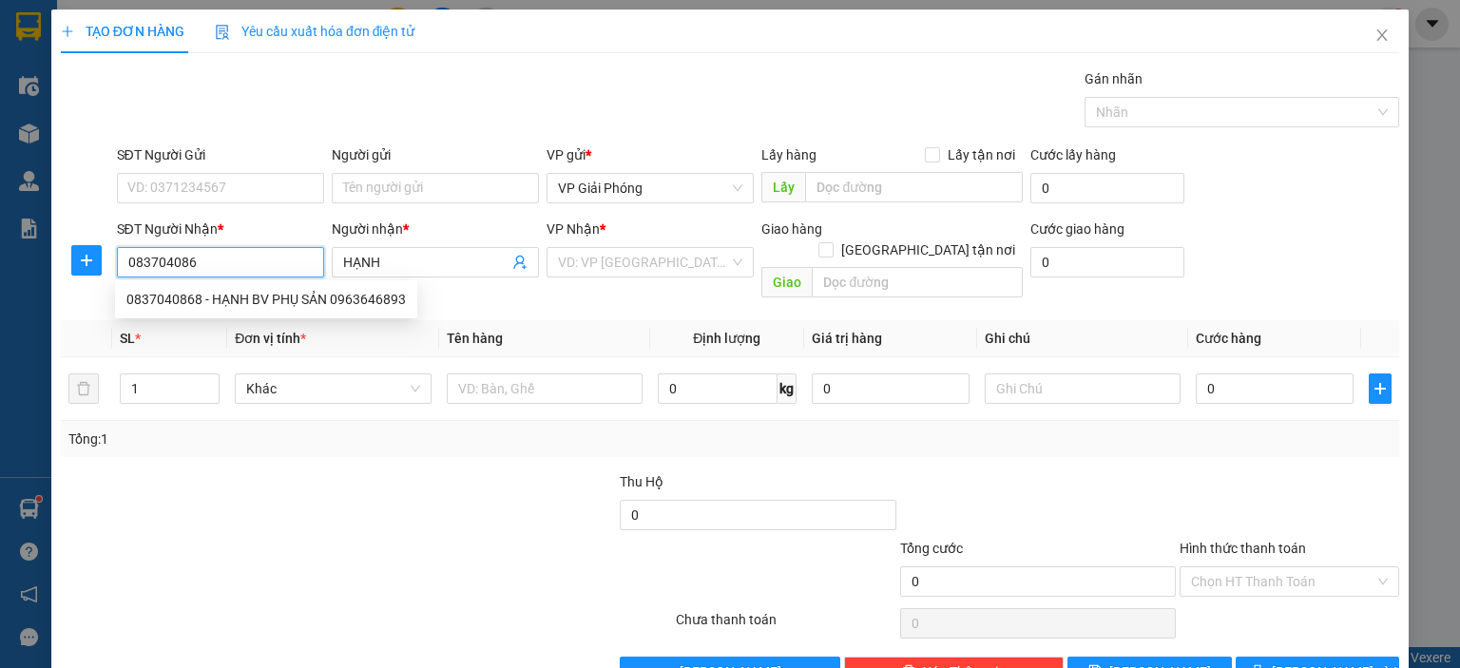
type input "0837040868"
click at [266, 295] on div "0837040868 - HẠNH BV PHỤ SẢN 0963646893" at bounding box center [266, 299] width 280 height 21
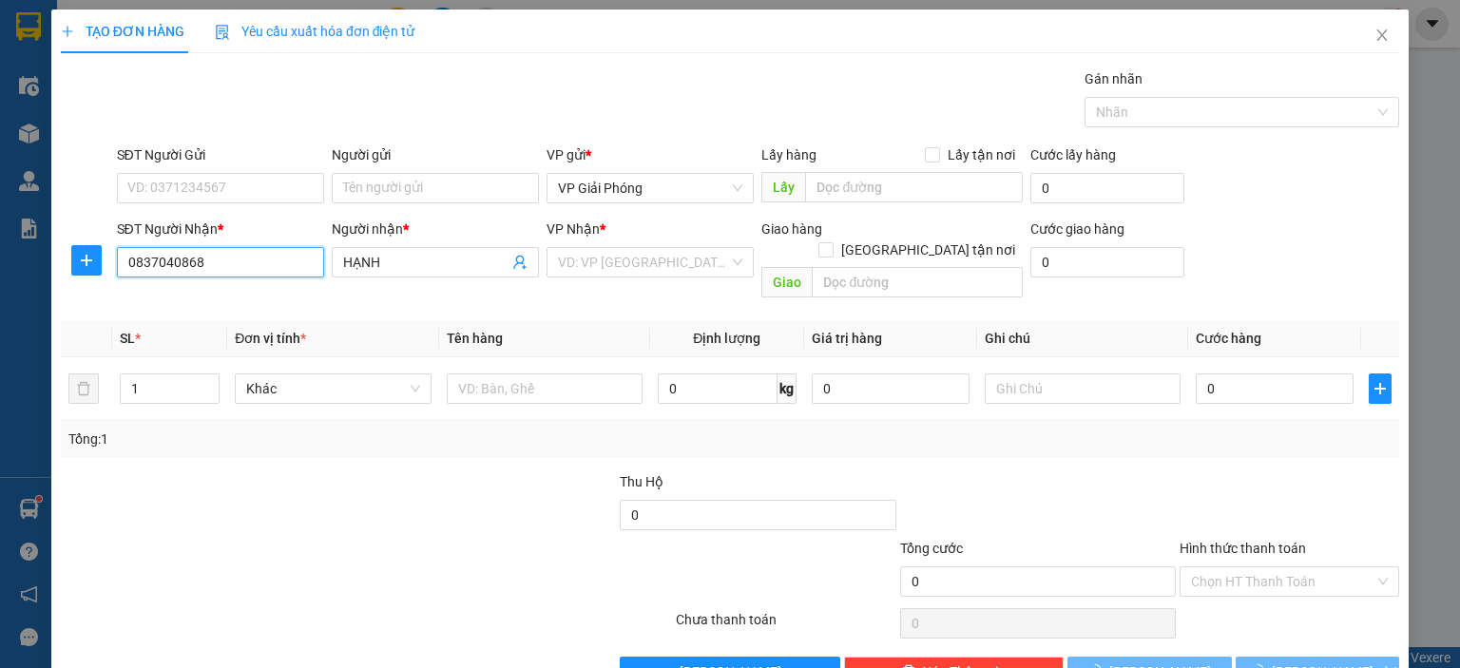
type input "HẠNH BV PHỤ SẢN 0963646893"
checkbox input "true"
type input "BỆNH VIỆN PHỤ SẢN"
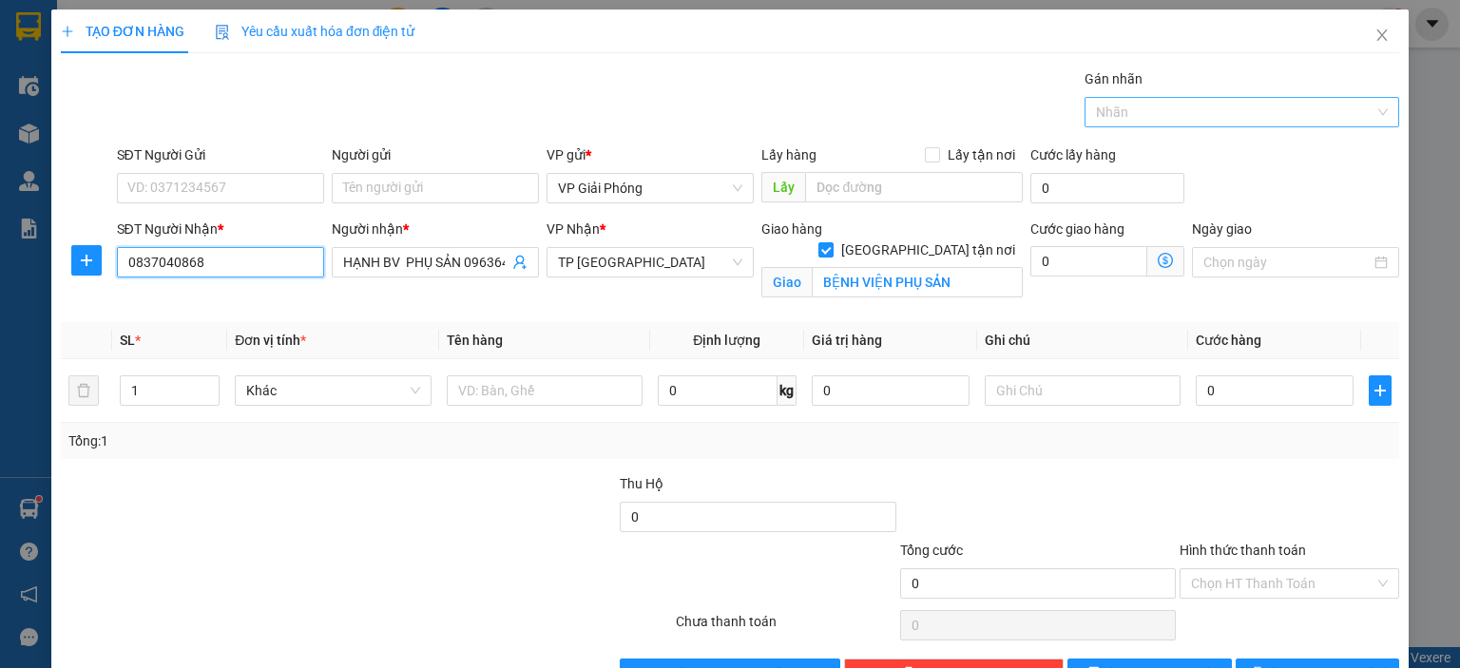
click at [1115, 109] on div at bounding box center [1233, 112] width 286 height 23
type input "0837040868"
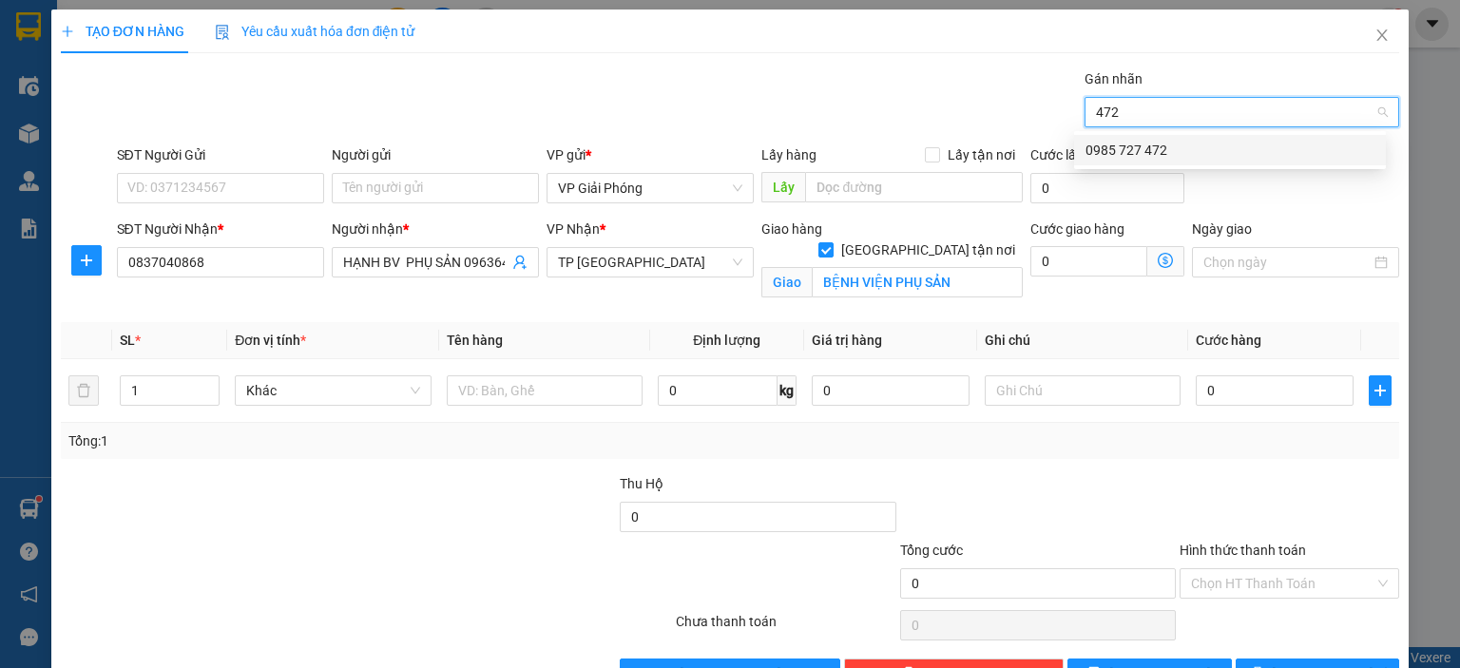
type input "472"
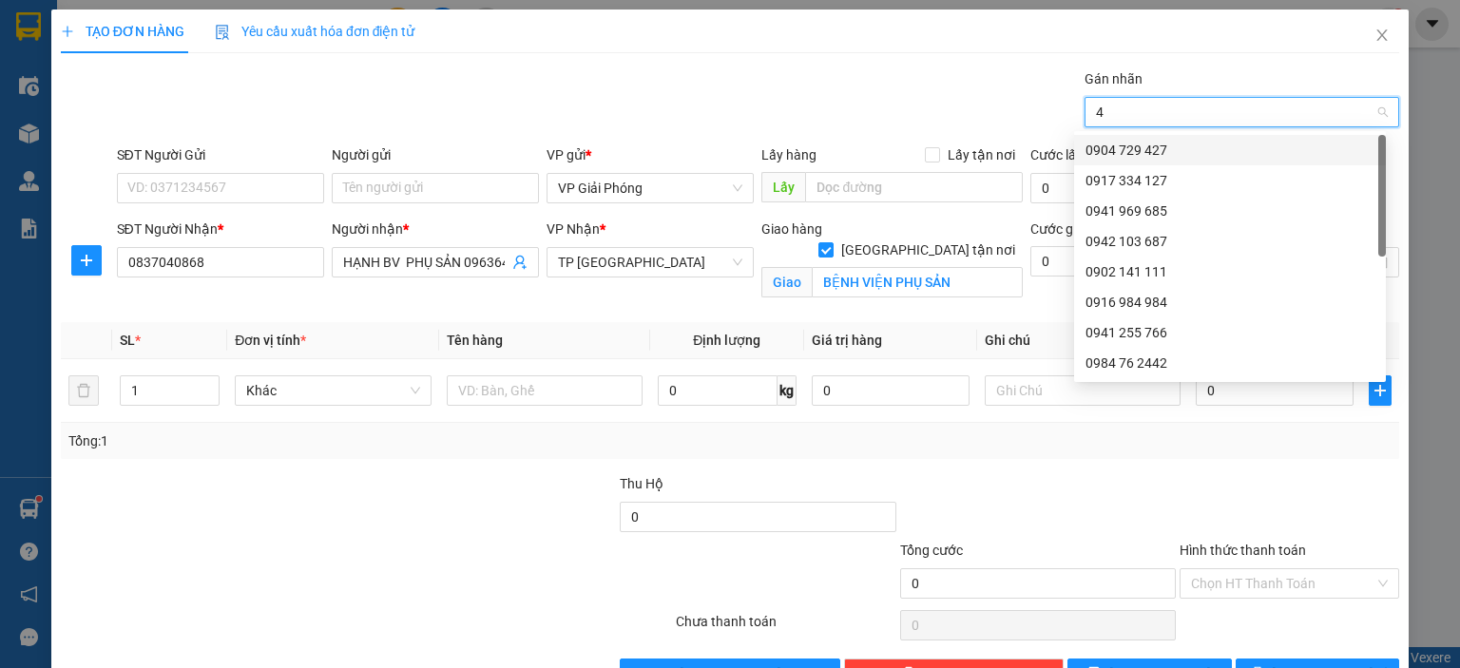
type input "47"
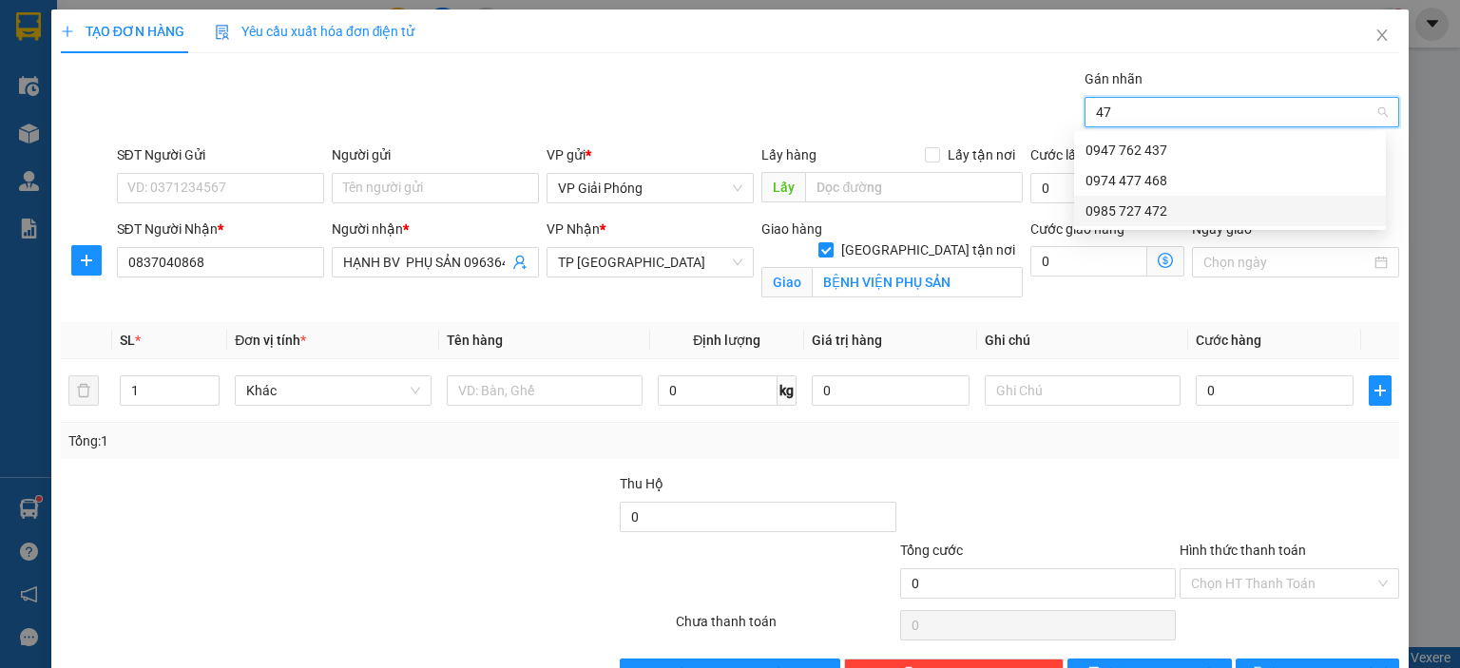
click at [1181, 203] on div "0985 727 472" at bounding box center [1230, 211] width 289 height 21
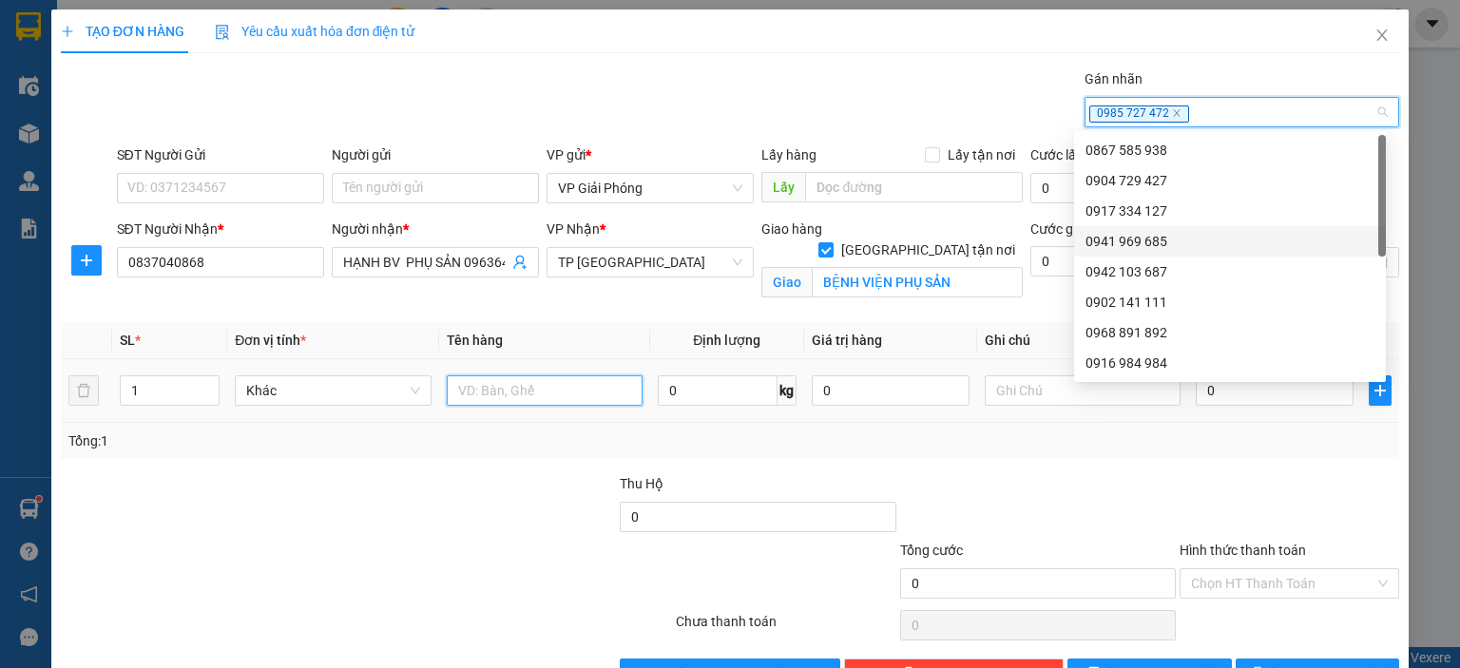
click at [480, 394] on input "text" at bounding box center [545, 391] width 196 height 30
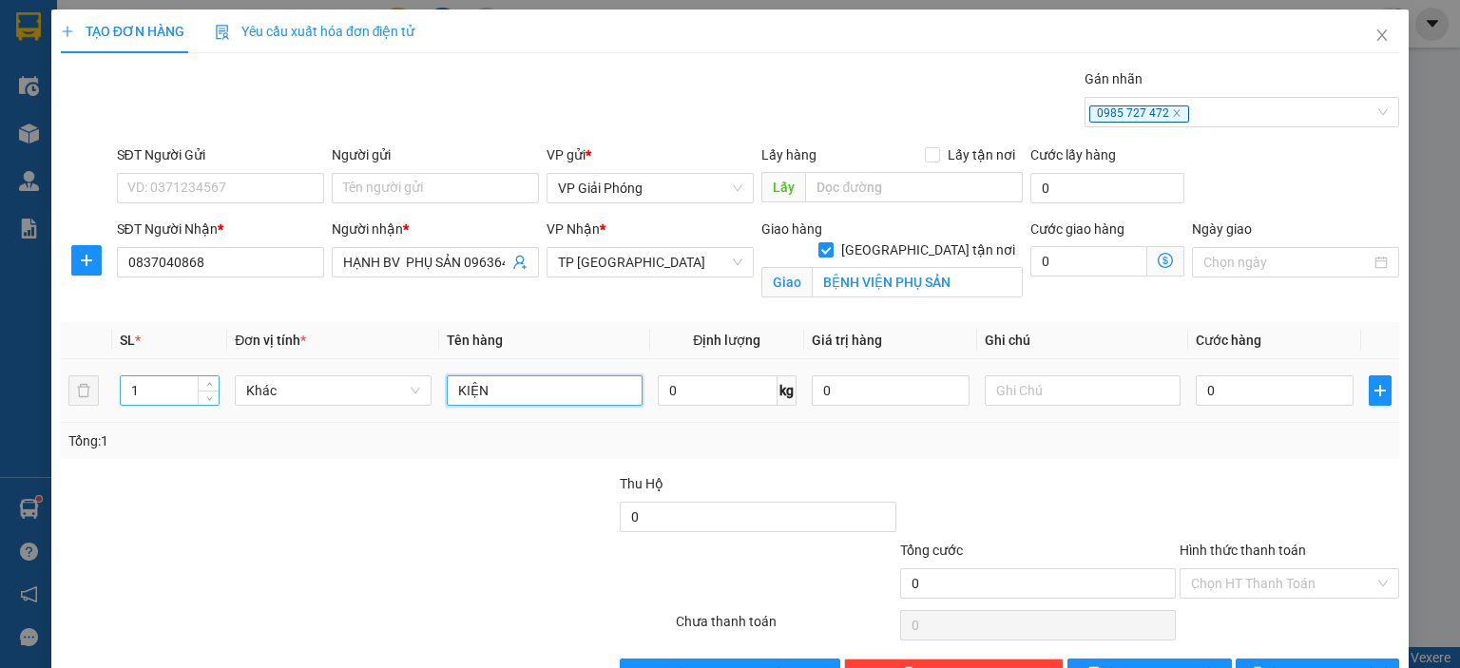
type input "KIỆN"
click at [186, 389] on input "1" at bounding box center [170, 391] width 98 height 29
type input "2"
click at [203, 387] on span "up" at bounding box center [208, 385] width 11 height 11
click at [1244, 390] on input "0" at bounding box center [1275, 391] width 158 height 30
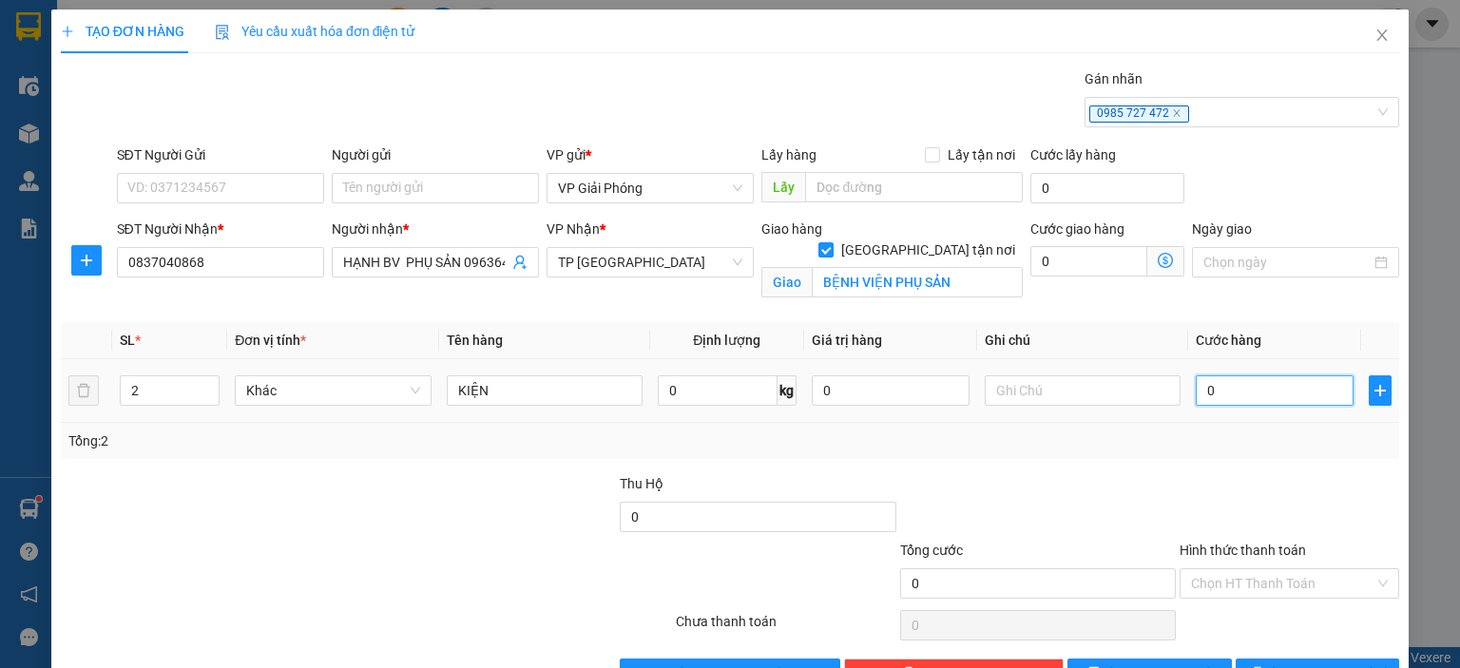
type input "6"
type input "60"
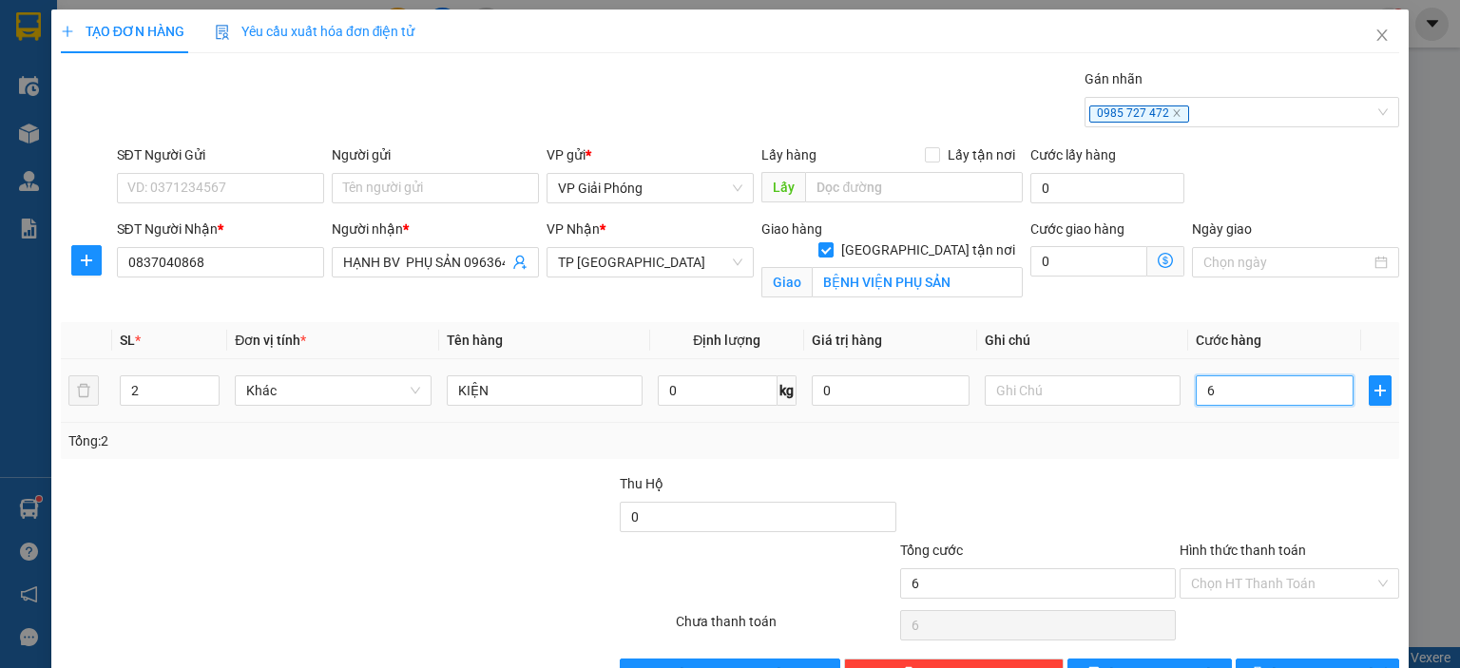
type input "60"
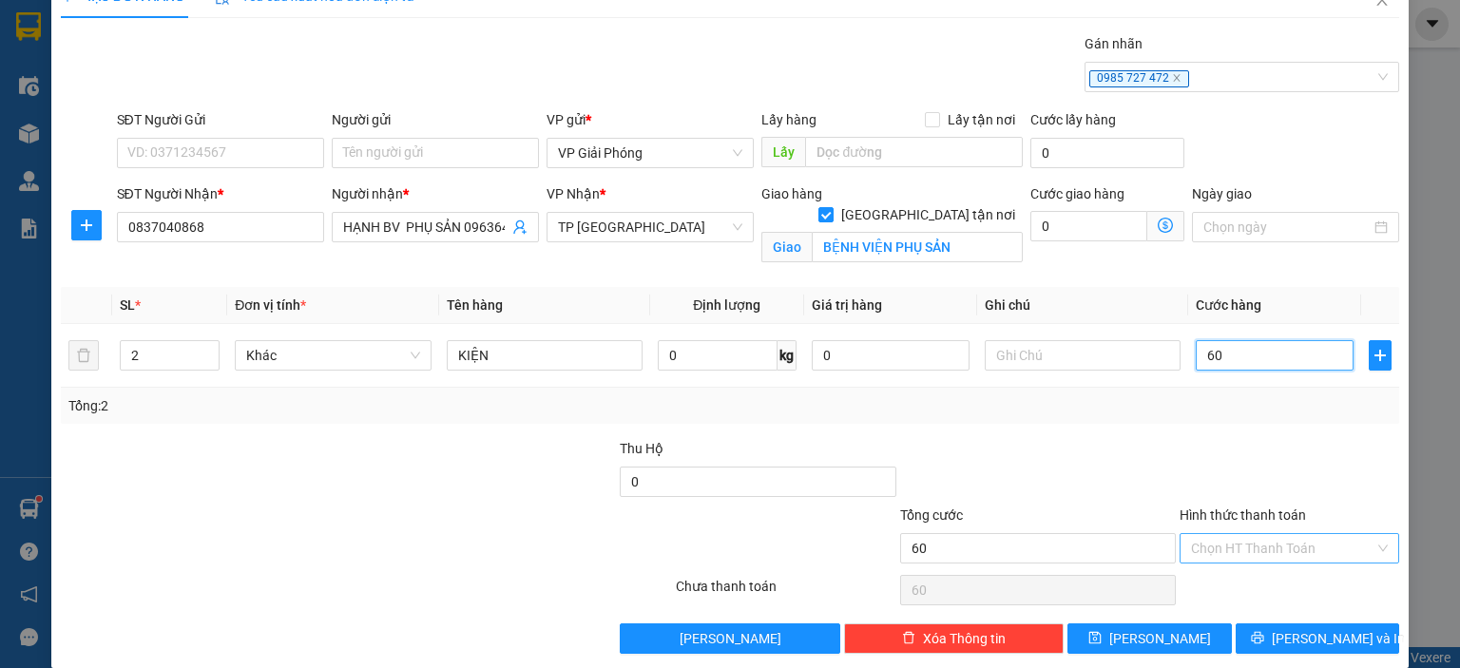
scroll to position [55, 0]
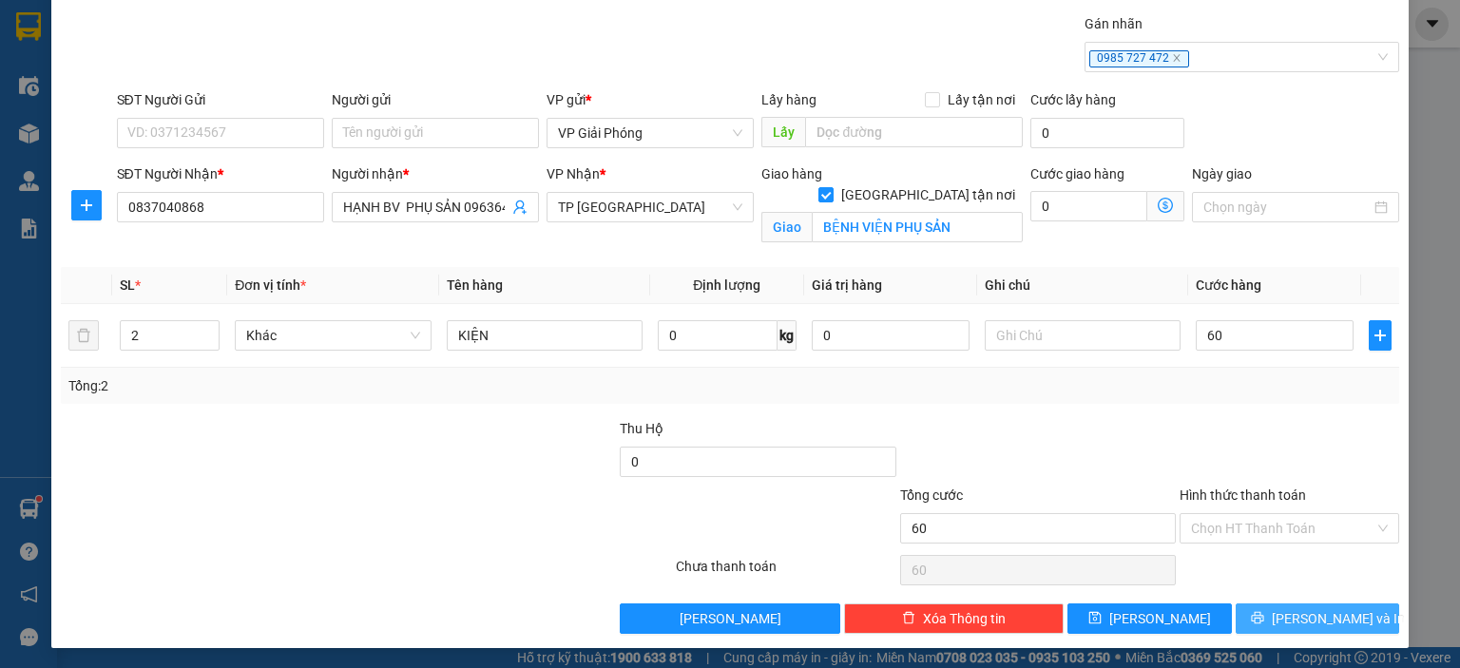
type input "60.000"
click at [1300, 610] on span "[PERSON_NAME] và In" at bounding box center [1338, 618] width 133 height 21
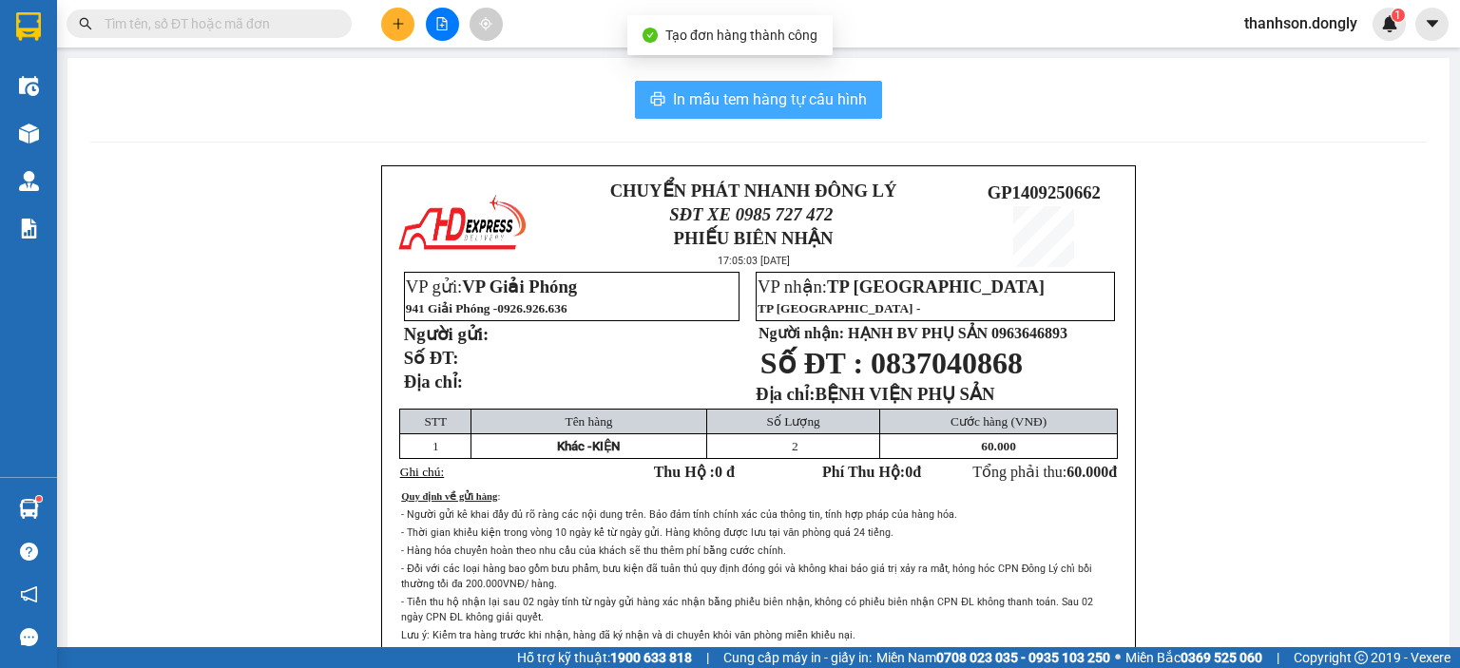
click at [812, 99] on span "In mẫu tem hàng tự cấu hình" at bounding box center [770, 99] width 194 height 24
